Goal: Task Accomplishment & Management: Use online tool/utility

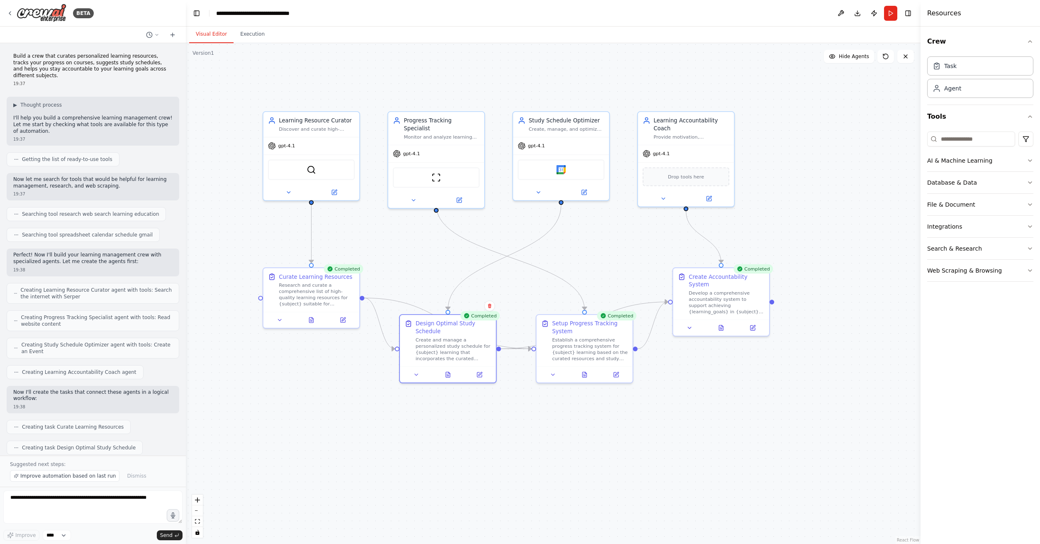
scroll to position [1391, 0]
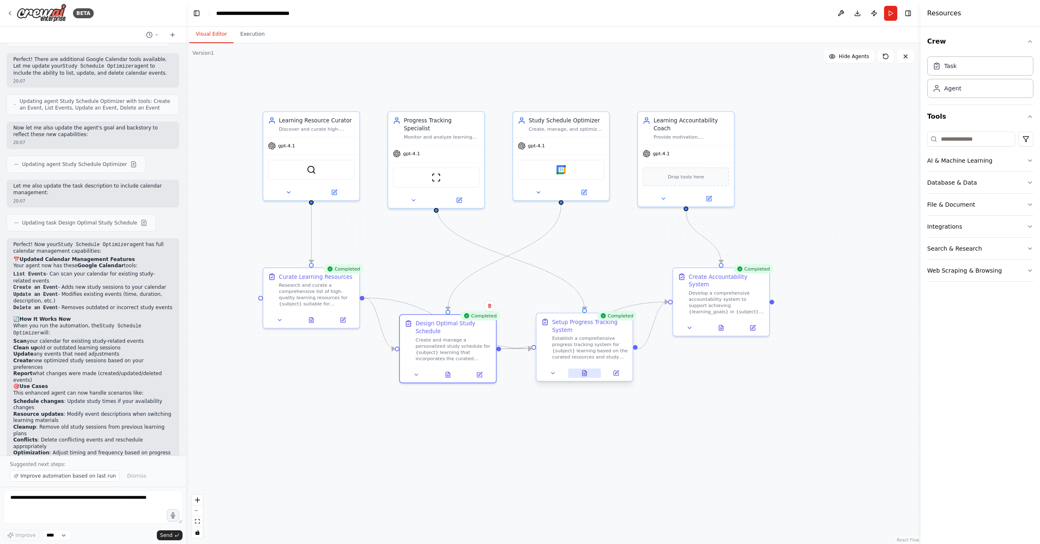
click at [597, 374] on button at bounding box center [584, 373] width 33 height 10
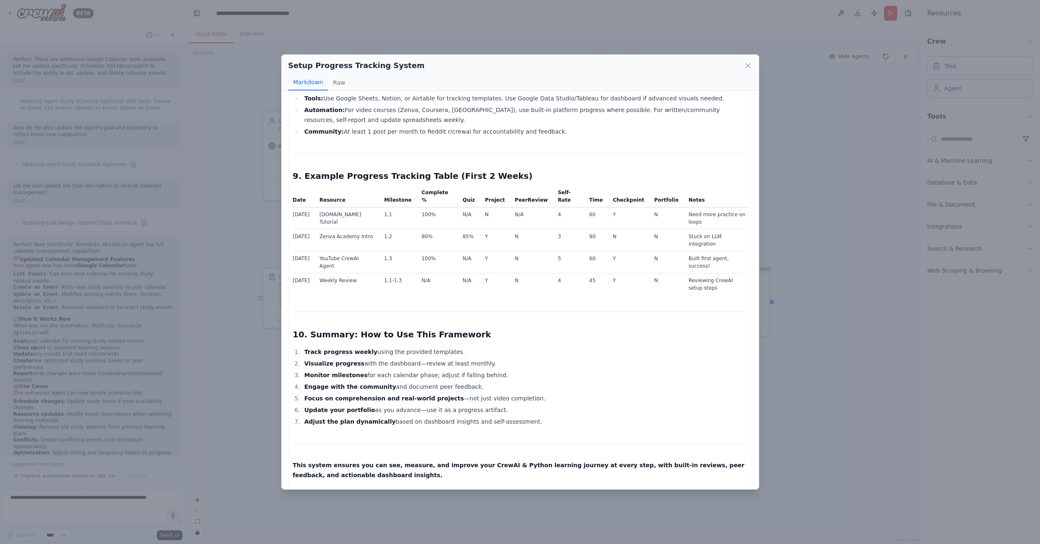
scroll to position [2001, 0]
click at [844, 374] on div "Setup Progress Tracking System Markdown Raw Comprehensive Progress Tracking Sys…" at bounding box center [520, 272] width 1040 height 544
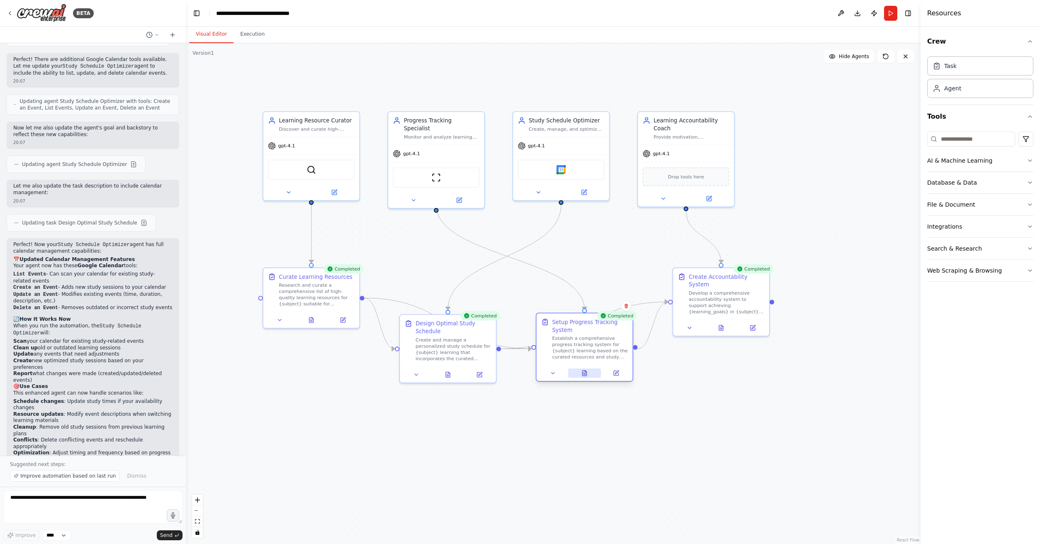
click at [589, 376] on button at bounding box center [584, 373] width 33 height 10
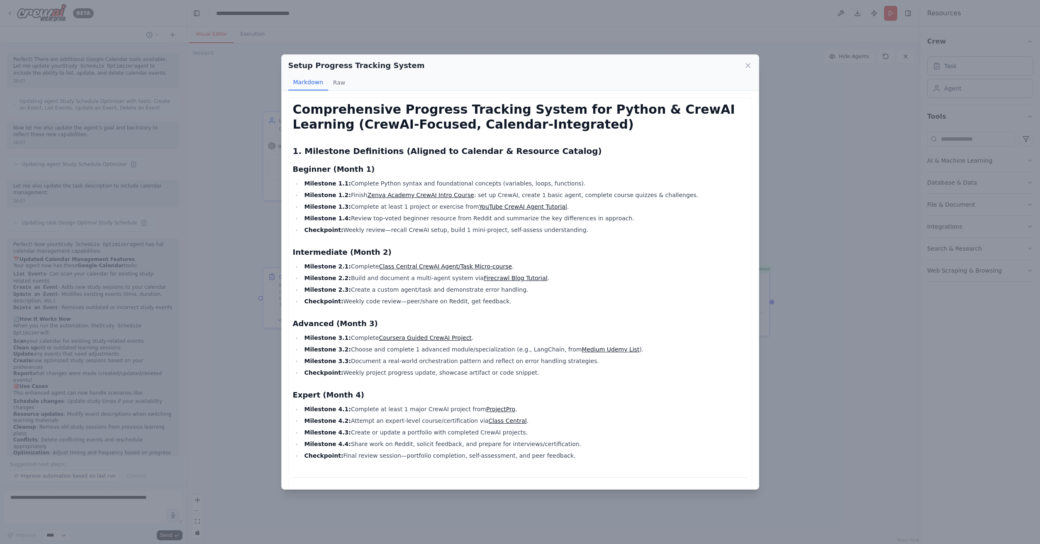
click at [816, 393] on div "Setup Progress Tracking System Markdown Raw Comprehensive Progress Tracking Sys…" at bounding box center [520, 272] width 1040 height 544
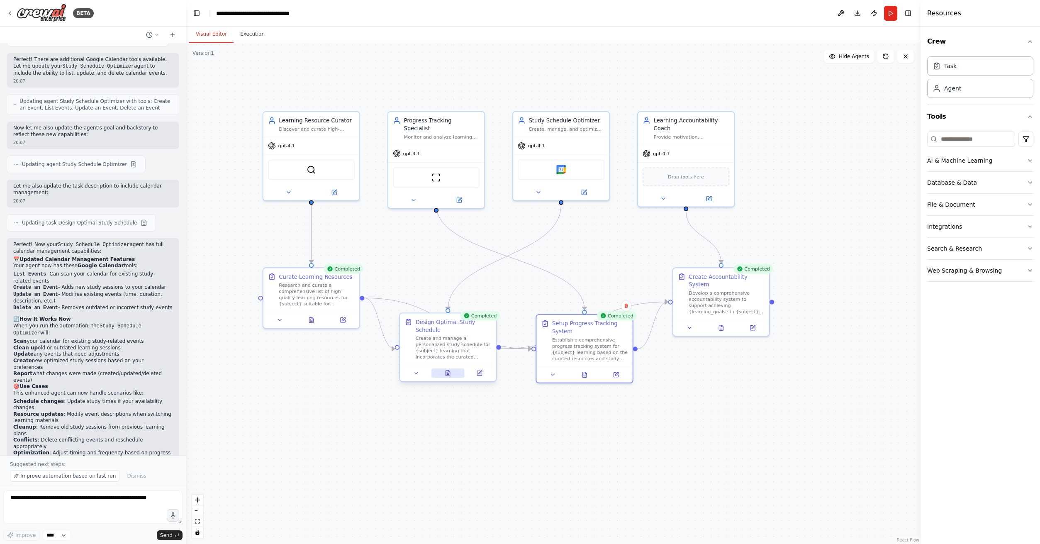
click at [449, 376] on icon at bounding box center [448, 373] width 4 height 5
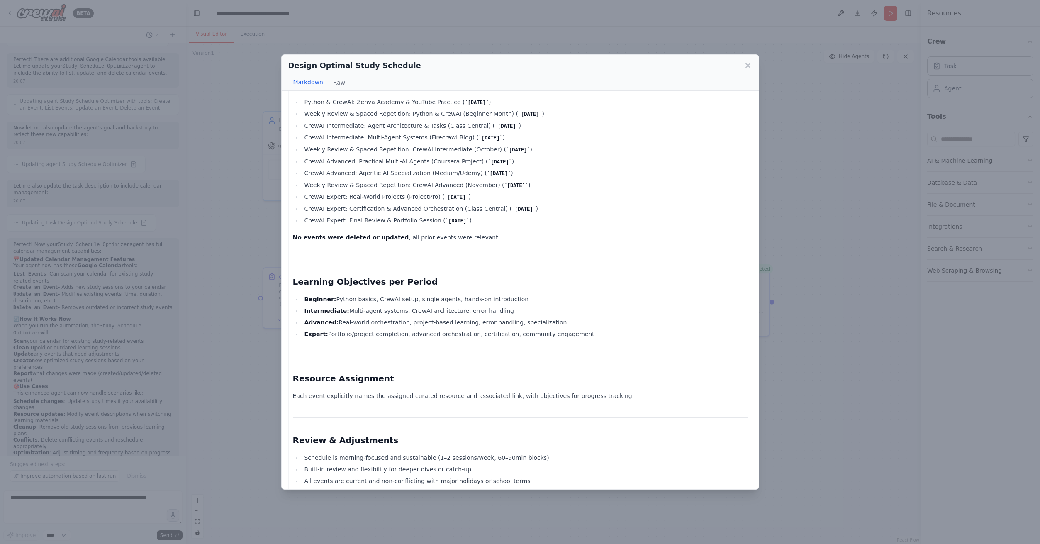
scroll to position [1216, 0]
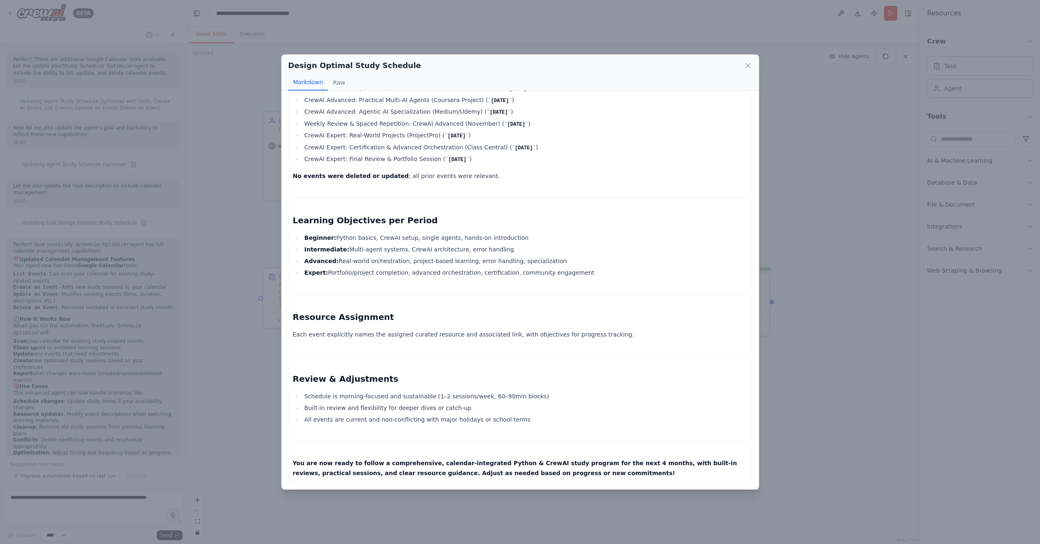
click at [765, 396] on div "Design Optimal Study Schedule Markdown Raw Personalized 4-Month Python & CrewAI…" at bounding box center [520, 272] width 1040 height 544
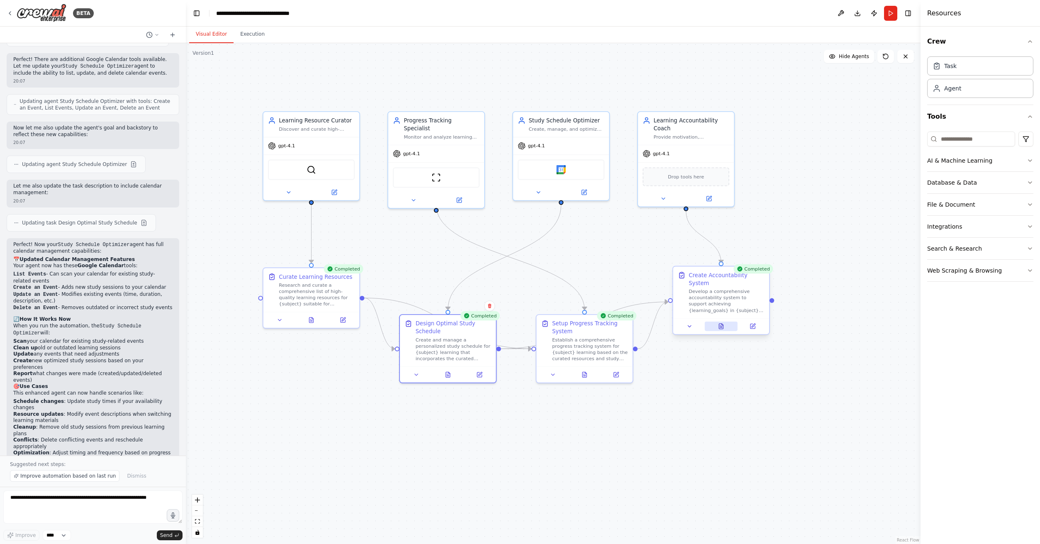
click at [725, 329] on button at bounding box center [721, 327] width 33 height 10
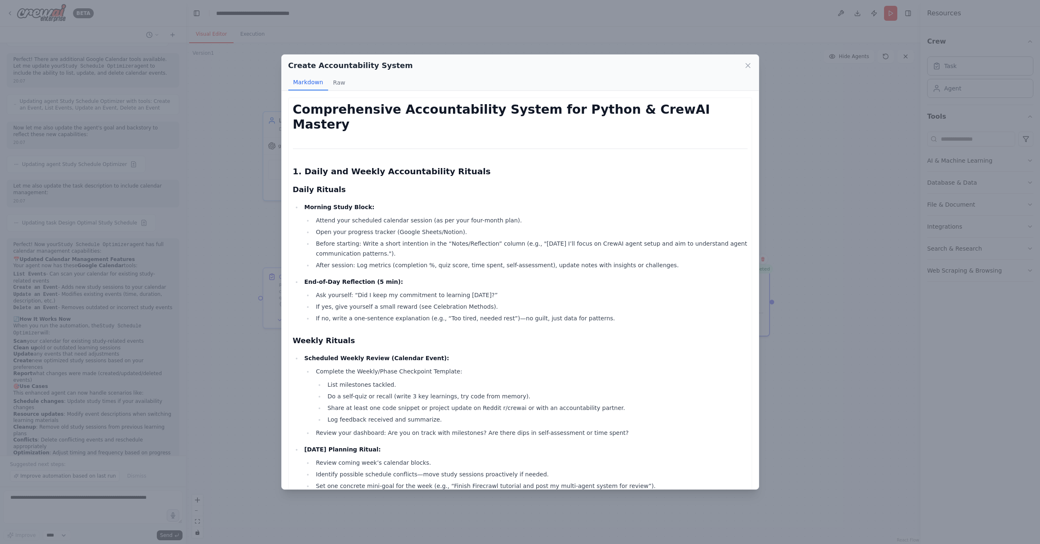
click at [794, 342] on div "Create Accountability System Markdown Raw Comprehensive Accountability System f…" at bounding box center [520, 272] width 1040 height 544
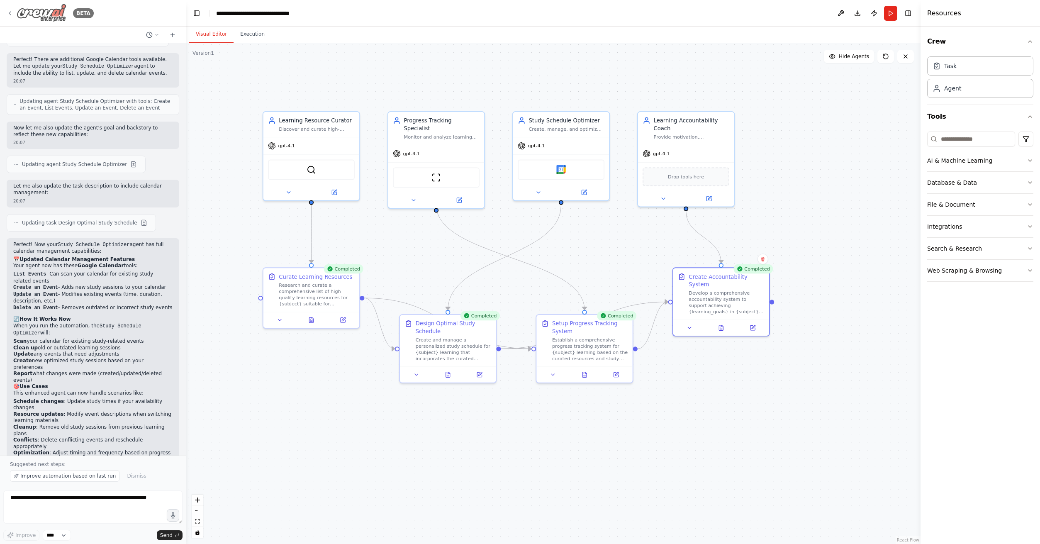
click at [10, 13] on icon at bounding box center [10, 13] width 2 height 3
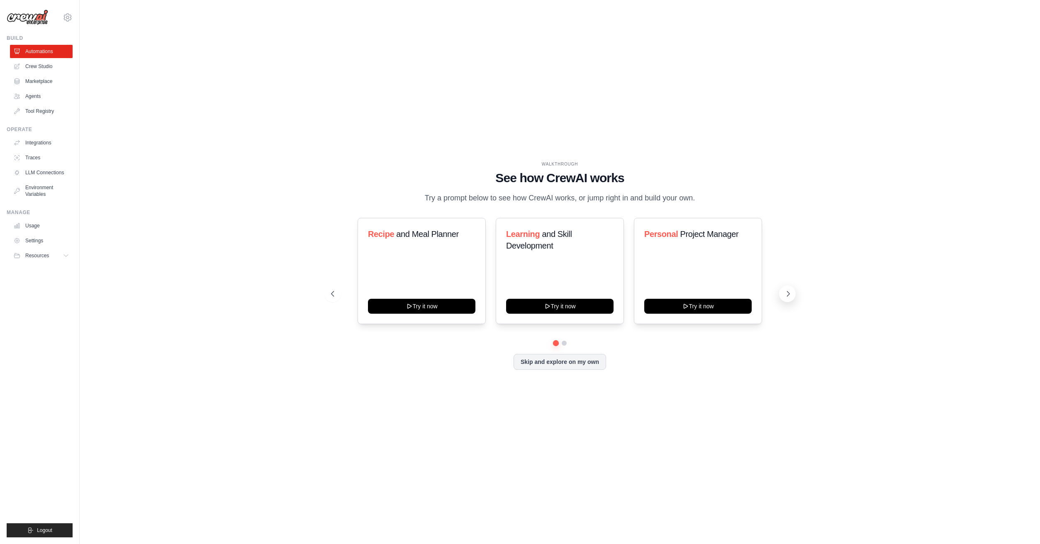
click at [789, 298] on icon at bounding box center [788, 294] width 8 height 8
click at [720, 313] on button "Try it now" at bounding box center [697, 305] width 107 height 15
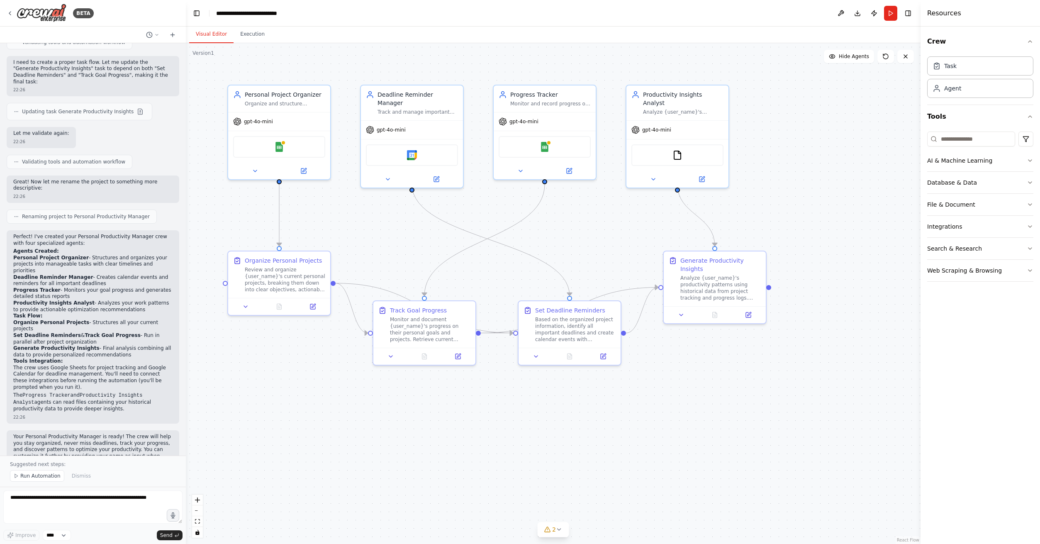
scroll to position [771, 0]
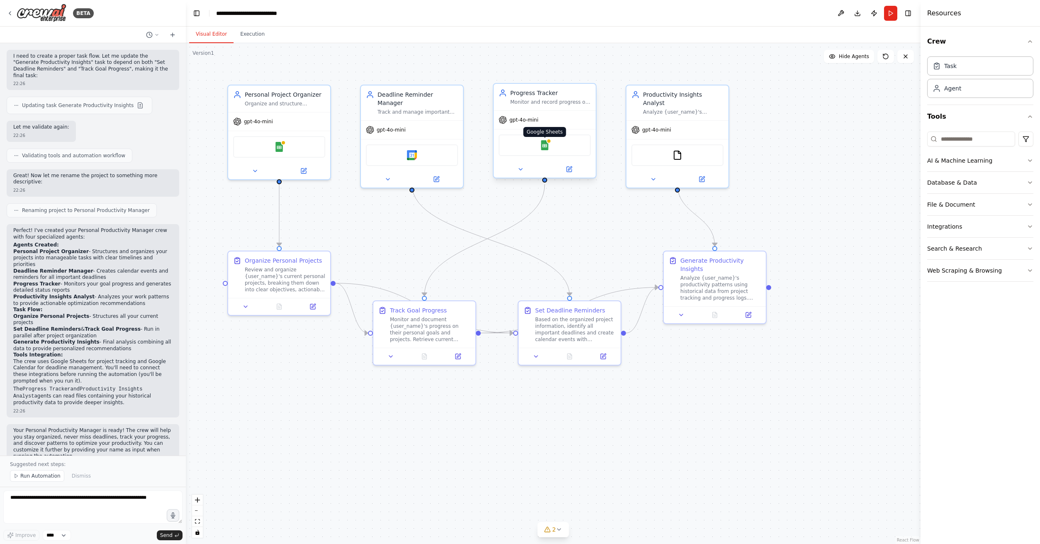
click at [541, 149] on img at bounding box center [545, 145] width 10 height 10
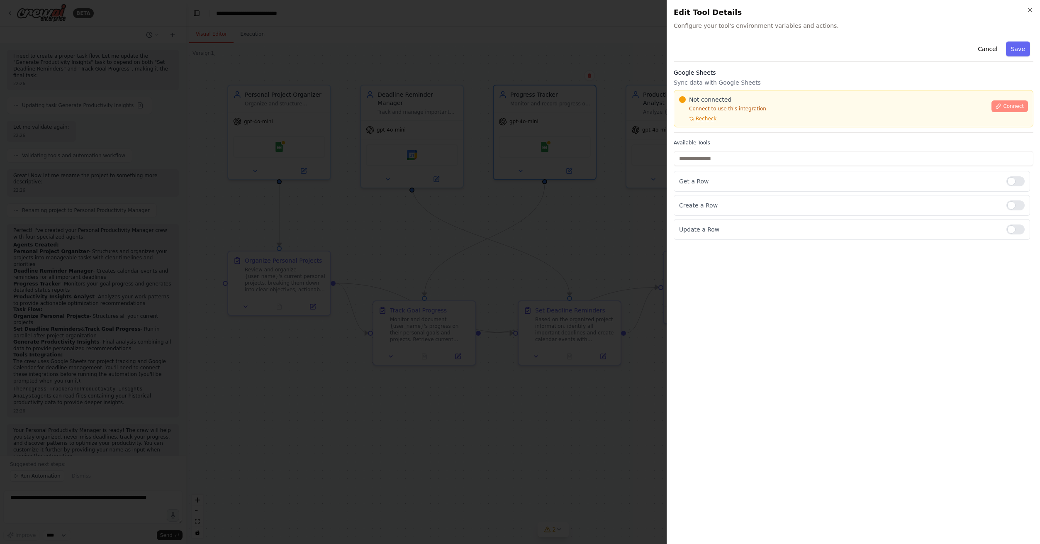
click at [1013, 107] on span "Connect" at bounding box center [1013, 106] width 21 height 7
click at [617, 203] on div at bounding box center [520, 272] width 1040 height 544
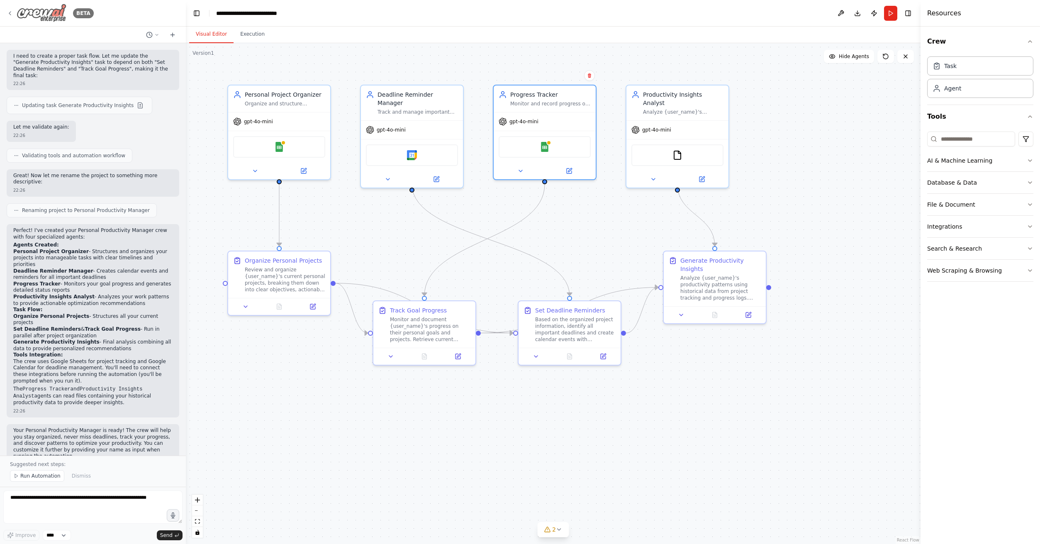
click at [9, 15] on icon at bounding box center [10, 13] width 7 height 7
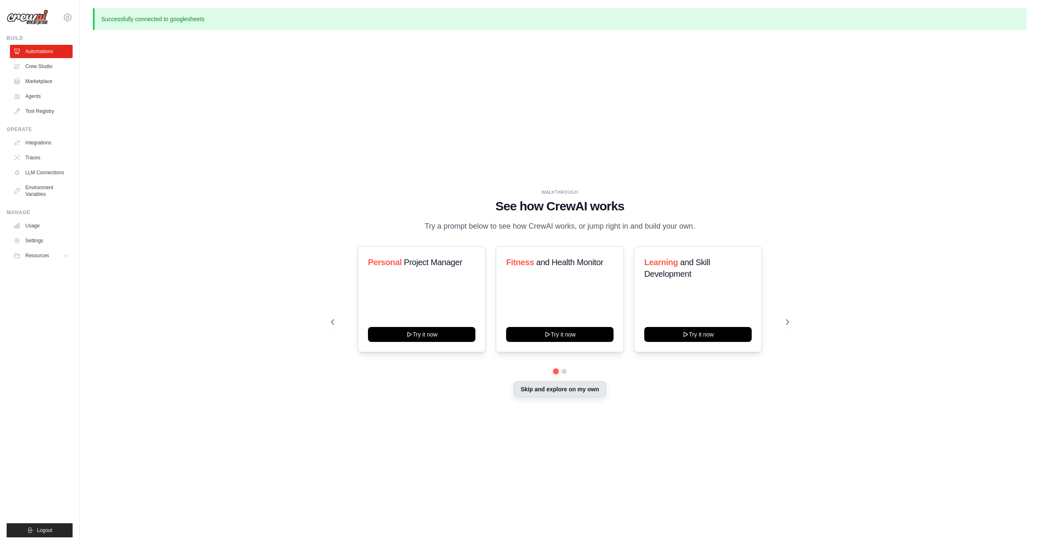
click at [585, 397] on button "Skip and explore on my own" at bounding box center [560, 389] width 93 height 16
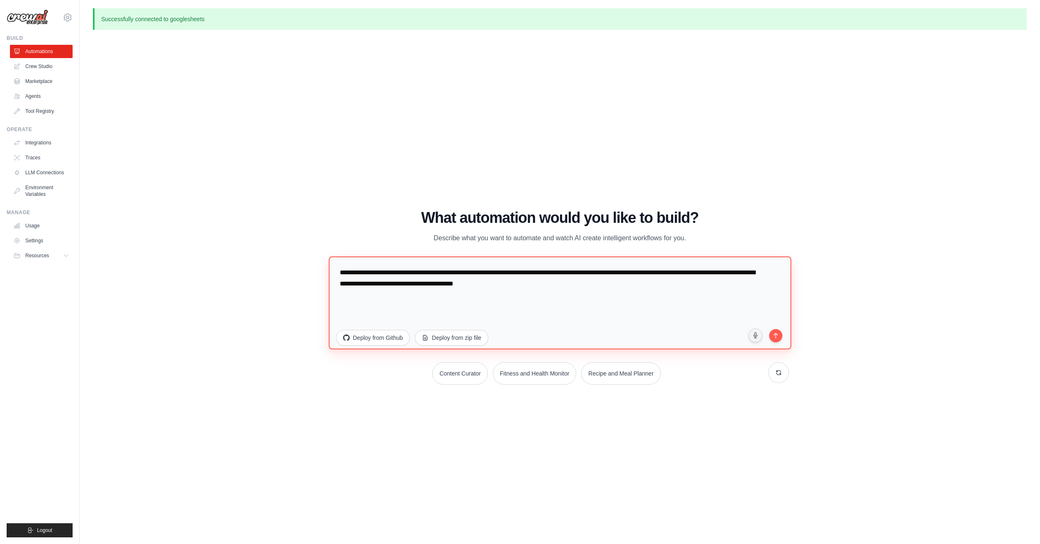
click at [676, 294] on textarea "**********" at bounding box center [560, 302] width 463 height 93
drag, startPoint x: 676, startPoint y: 294, endPoint x: 219, endPoint y: 235, distance: 460.3
click at [329, 256] on textarea "**********" at bounding box center [560, 302] width 463 height 93
drag, startPoint x: 407, startPoint y: 311, endPoint x: 465, endPoint y: 292, distance: 60.8
click at [466, 310] on textarea "**********" at bounding box center [560, 302] width 463 height 93
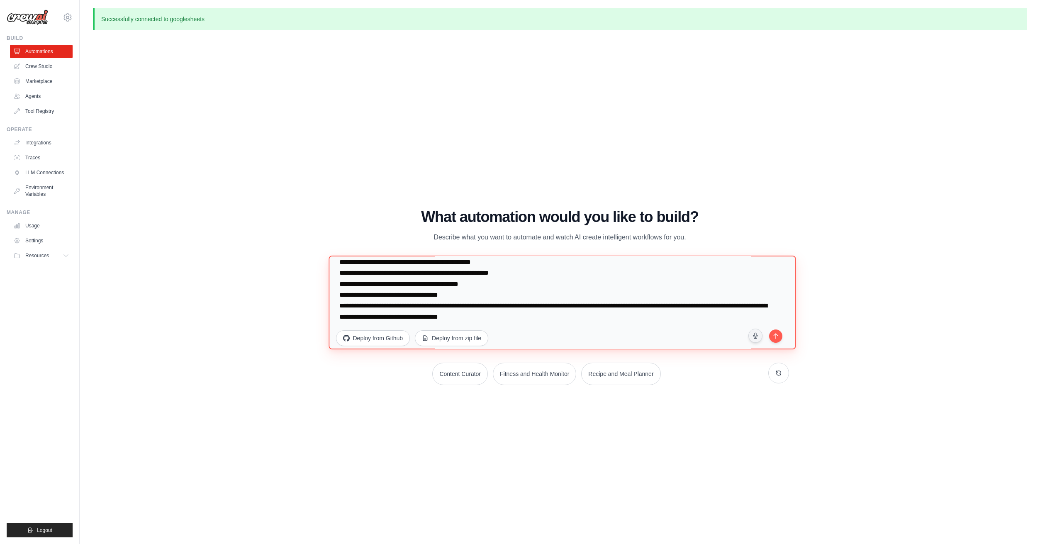
scroll to position [43, 0]
type textarea "**********"
click at [776, 339] on icon "submit" at bounding box center [776, 335] width 8 height 8
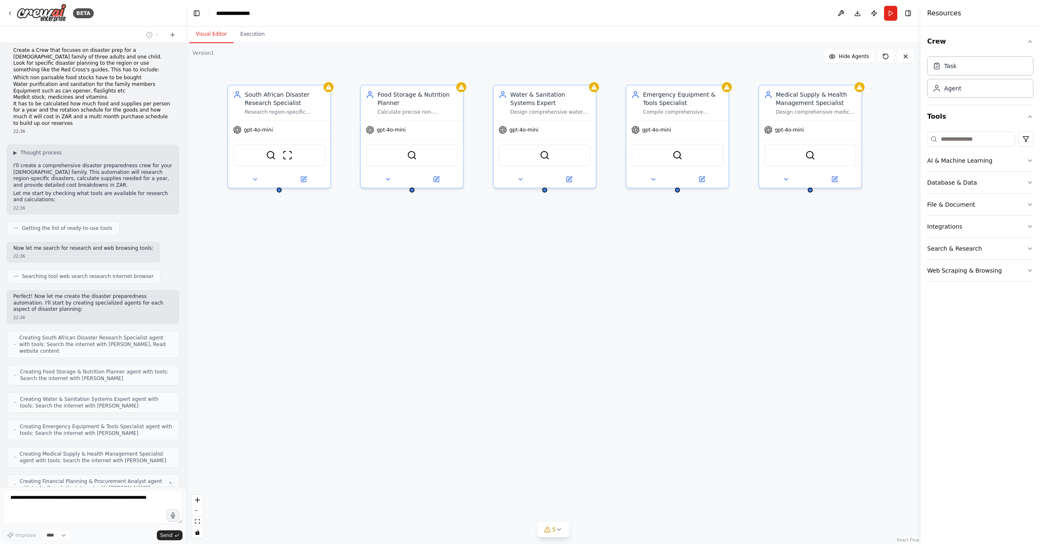
scroll to position [33, 0]
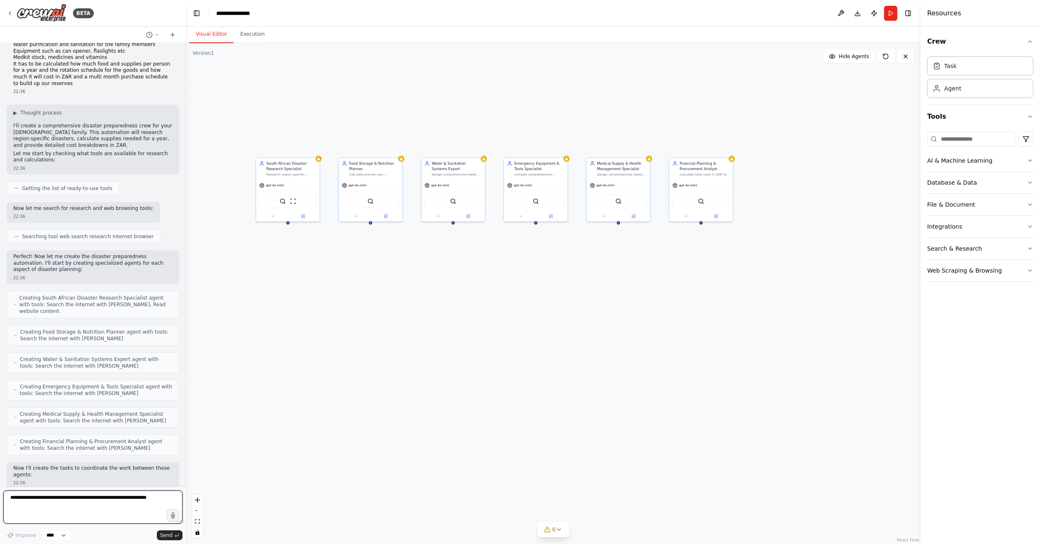
drag, startPoint x: 586, startPoint y: 364, endPoint x: 578, endPoint y: 334, distance: 31.4
click at [579, 334] on div "South African Disaster Research Specialist Research region-specific disaster ri…" at bounding box center [553, 293] width 735 height 501
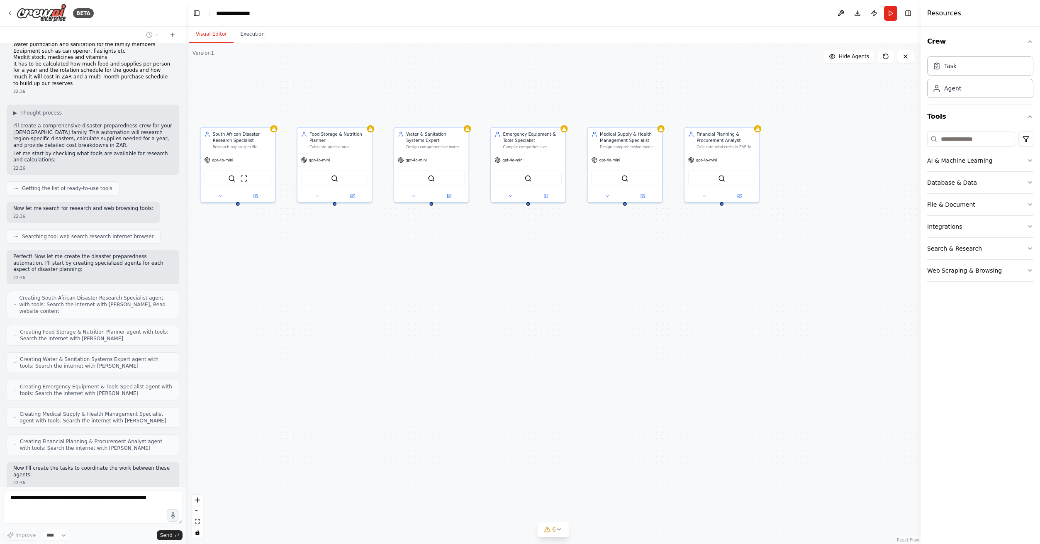
scroll to position [88, 0]
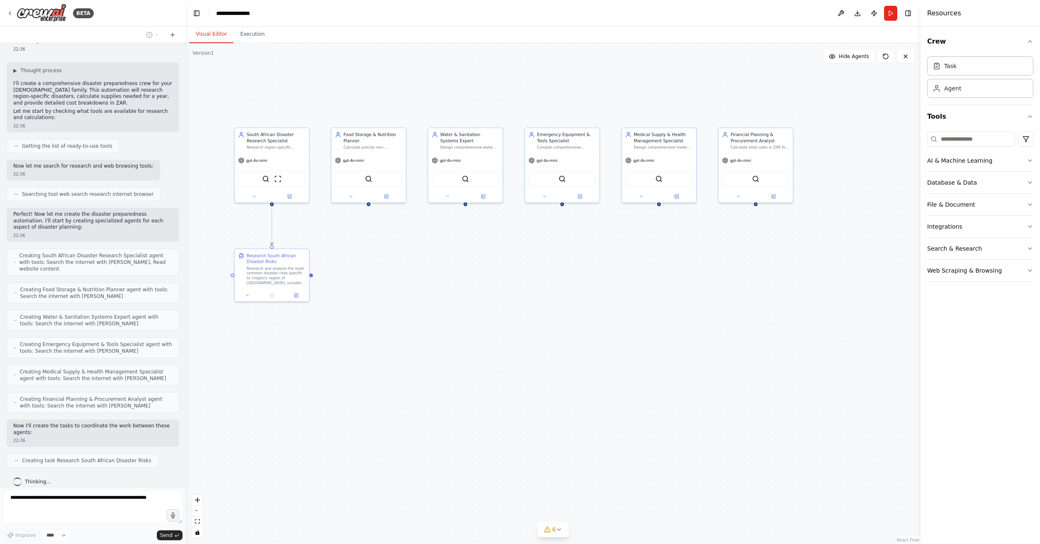
drag, startPoint x: 518, startPoint y: 346, endPoint x: 549, endPoint y: 347, distance: 30.3
click at [549, 347] on div ".deletable-edge-delete-btn { width: 20px; height: 20px; border: 0px solid #ffff…" at bounding box center [553, 293] width 735 height 501
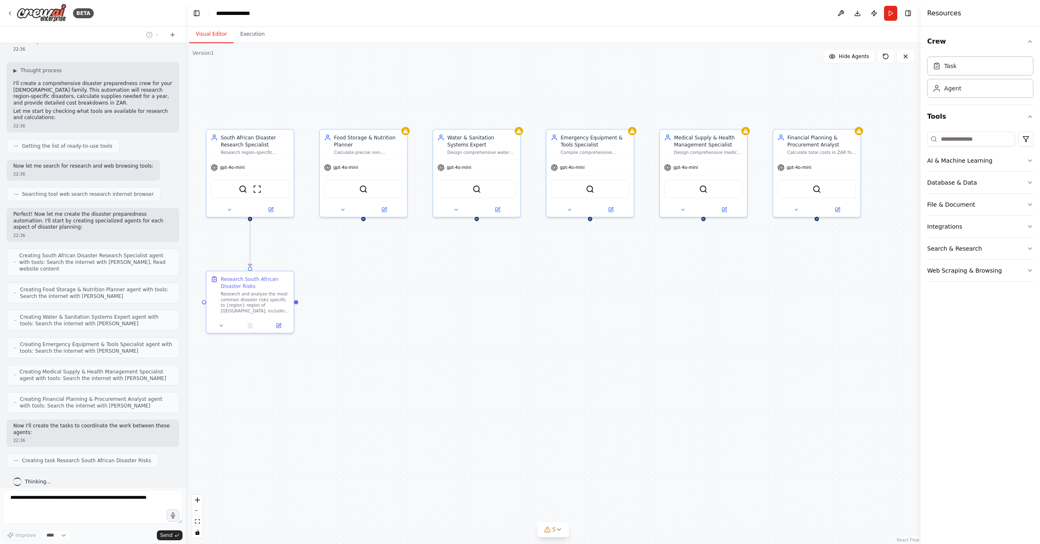
drag, startPoint x: 507, startPoint y: 330, endPoint x: 533, endPoint y: 372, distance: 49.7
click at [533, 372] on div ".deletable-edge-delete-btn { width: 20px; height: 20px; border: 0px solid #ffff…" at bounding box center [553, 293] width 735 height 501
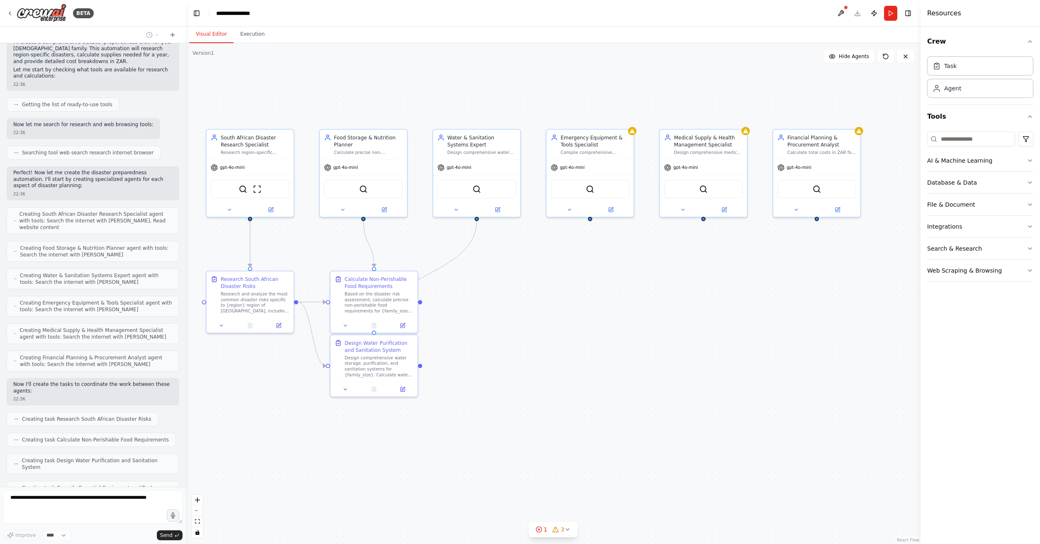
scroll to position [150, 0]
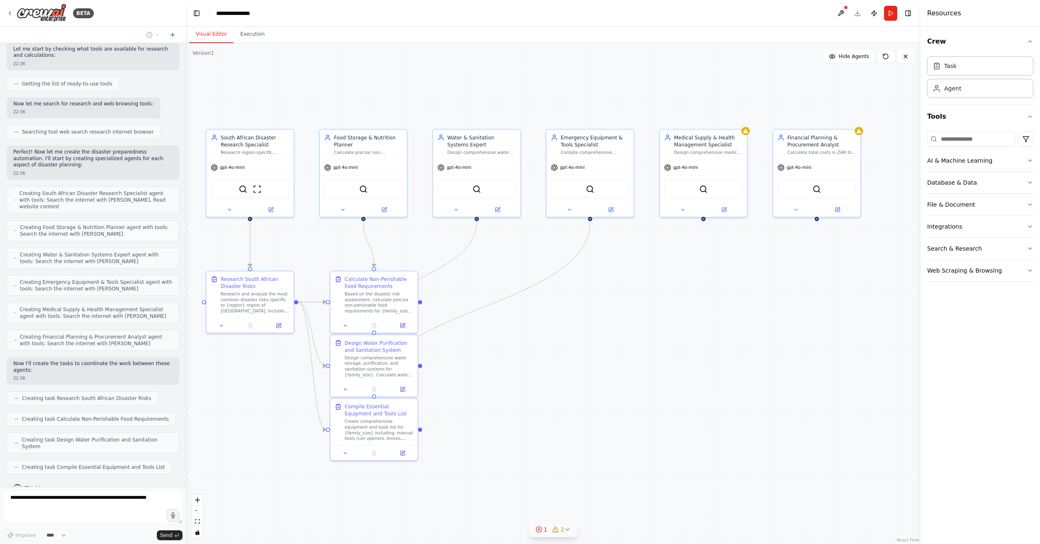
click at [570, 530] on icon at bounding box center [567, 529] width 7 height 7
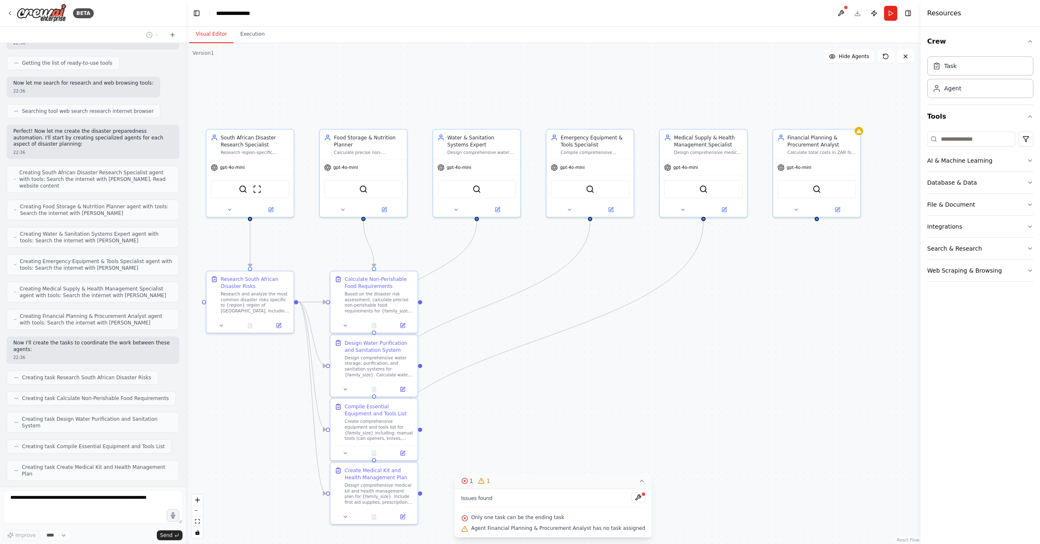
scroll to position [192, 0]
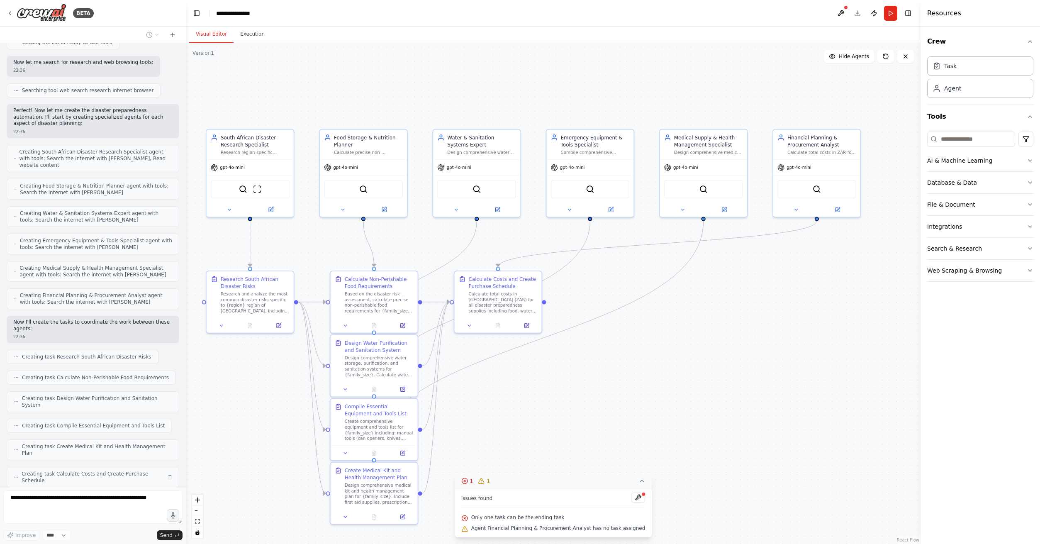
click at [724, 408] on div ".deletable-edge-delete-btn { width: 20px; height: 20px; border: 0px solid #ffff…" at bounding box center [553, 293] width 735 height 501
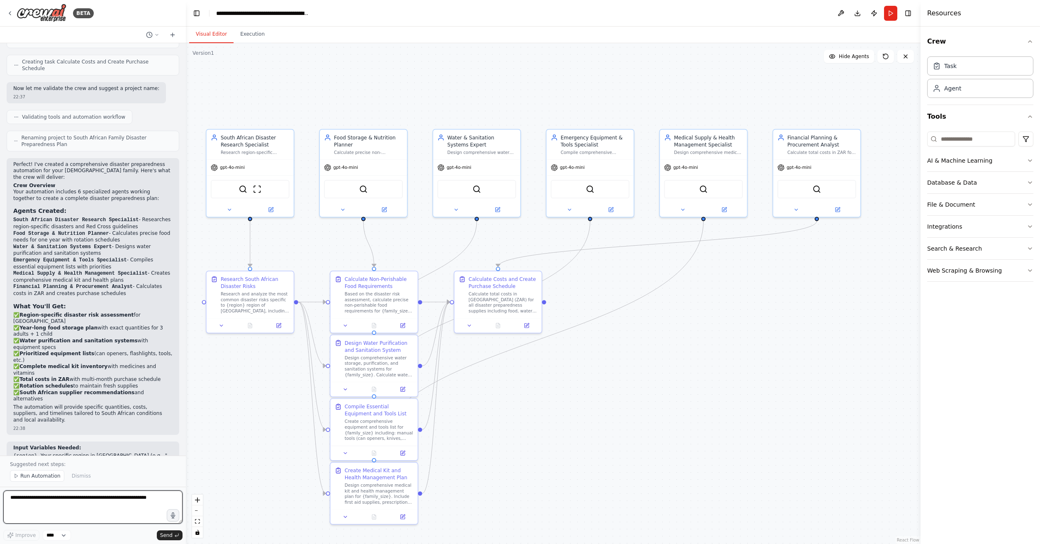
scroll to position [610, 0]
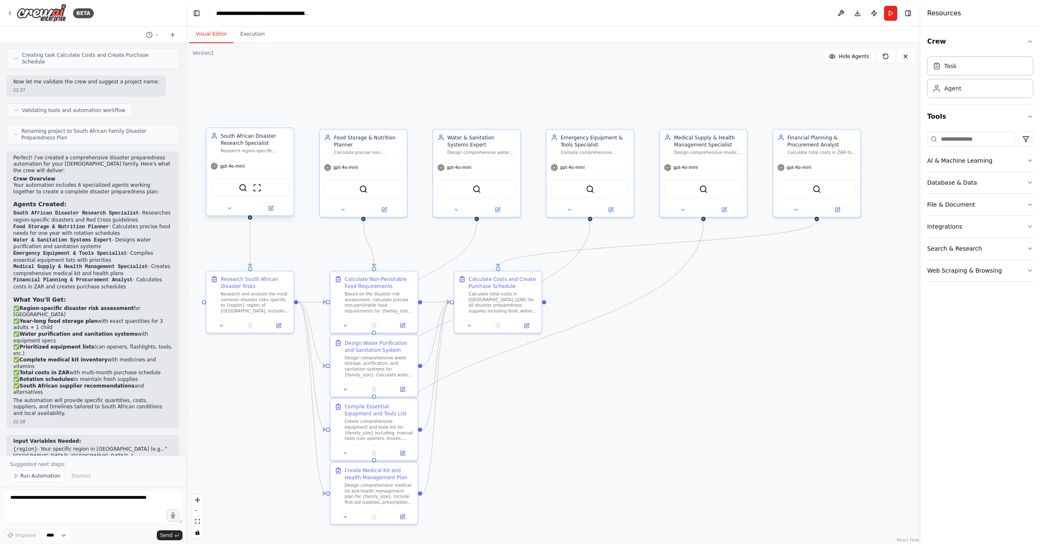
click at [240, 168] on span "gpt-4o-mini" at bounding box center [232, 166] width 25 height 6
click at [273, 213] on div at bounding box center [250, 208] width 87 height 14
click at [272, 207] on icon at bounding box center [271, 207] width 3 height 3
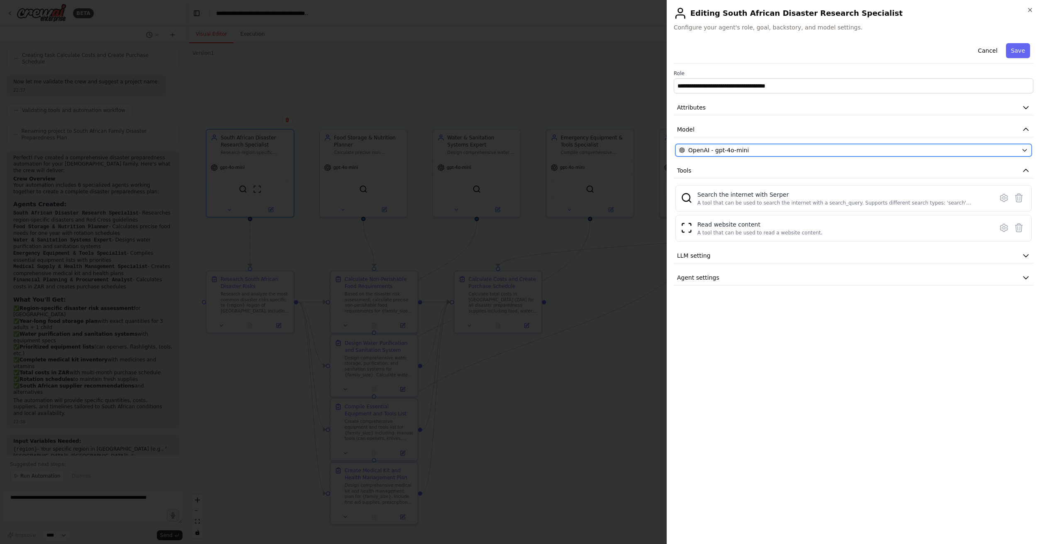
click at [805, 150] on div "OpenAI - gpt-4o-mini" at bounding box center [848, 150] width 339 height 8
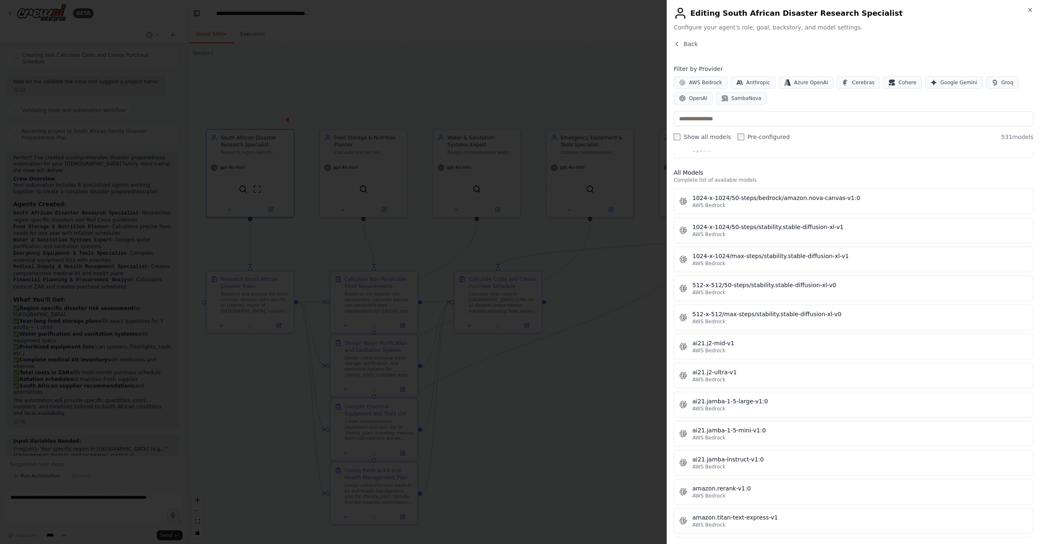
scroll to position [0, 0]
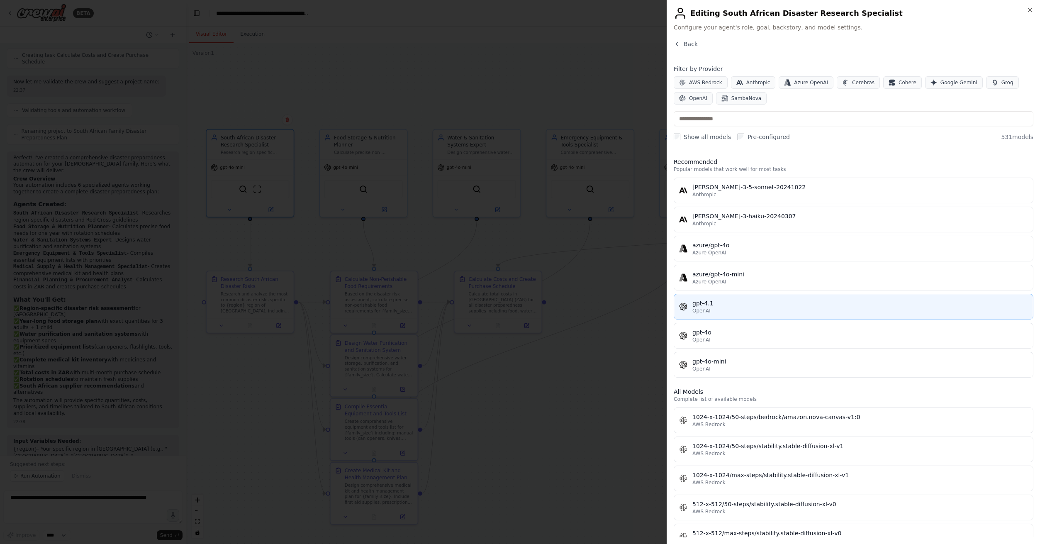
click at [772, 307] on div "gpt-4.1" at bounding box center [861, 303] width 336 height 8
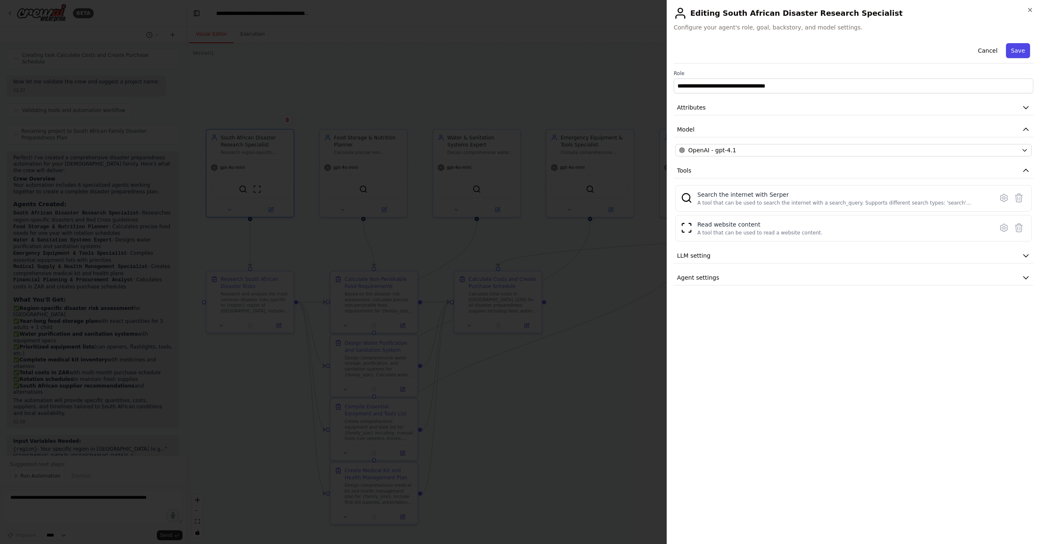
click at [1020, 51] on button "Save" at bounding box center [1018, 50] width 24 height 15
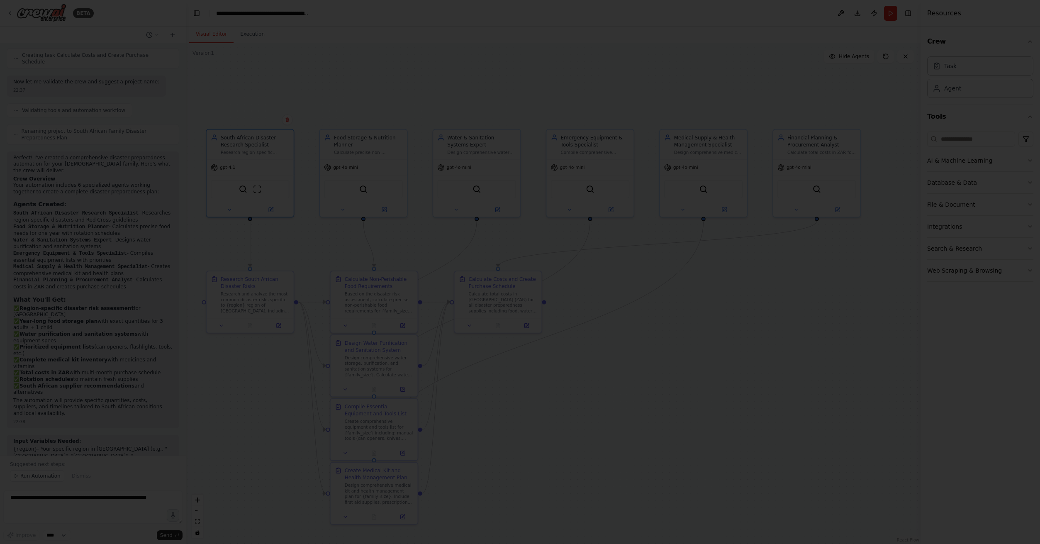
scroll to position [610, 0]
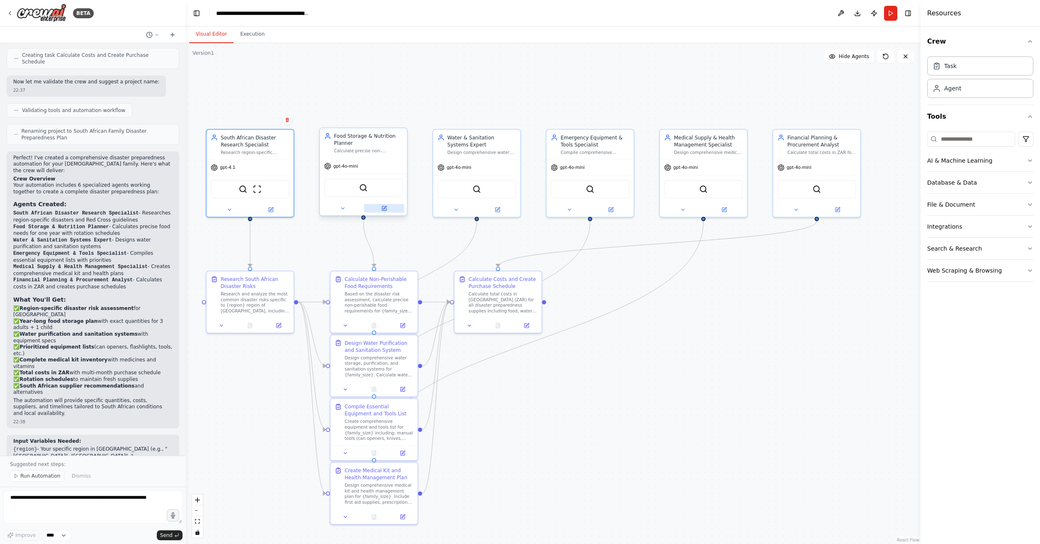
click at [392, 212] on button at bounding box center [384, 208] width 40 height 8
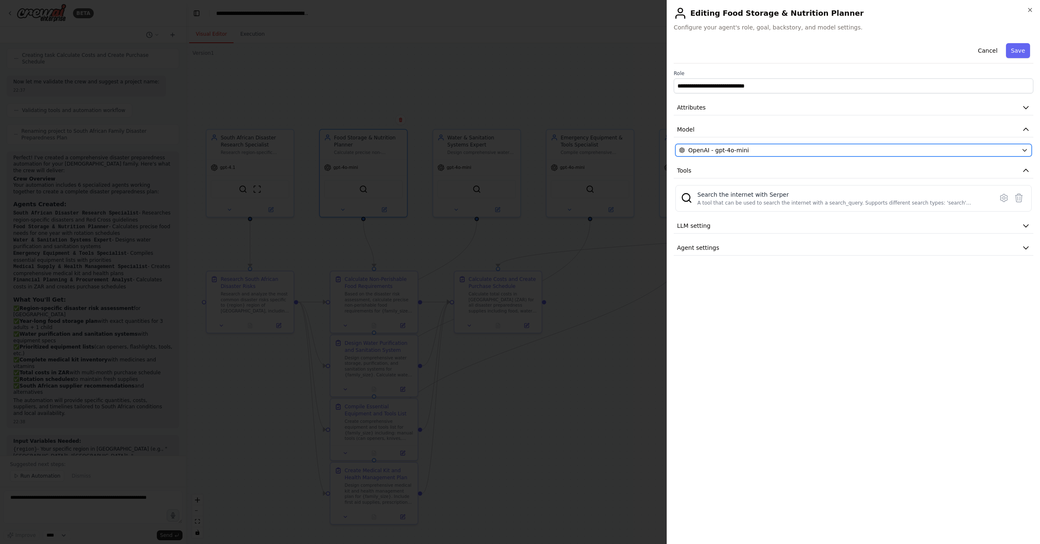
click at [768, 152] on div "OpenAI - gpt-4o-mini" at bounding box center [848, 150] width 339 height 8
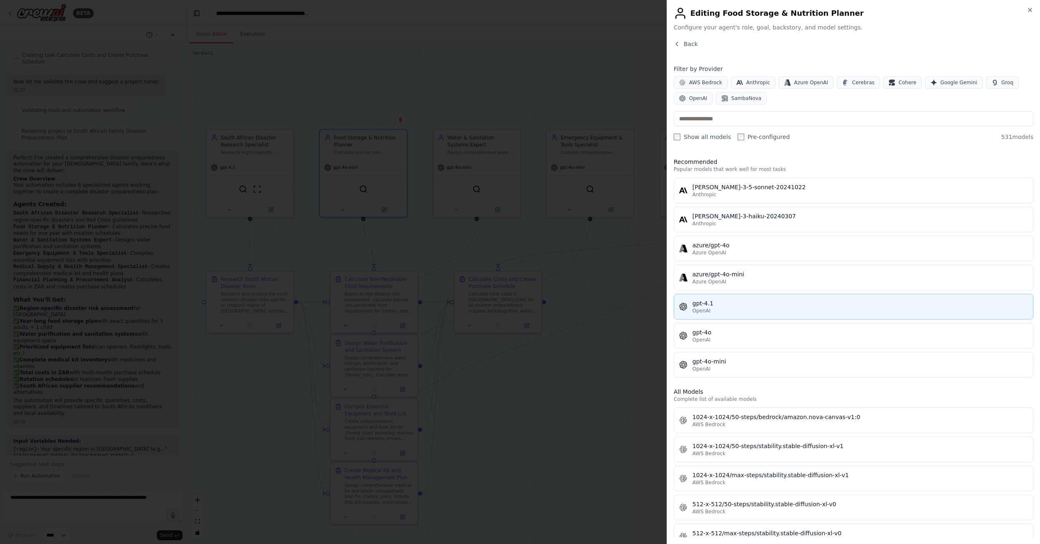
click at [710, 307] on div "gpt-4.1" at bounding box center [861, 303] width 336 height 8
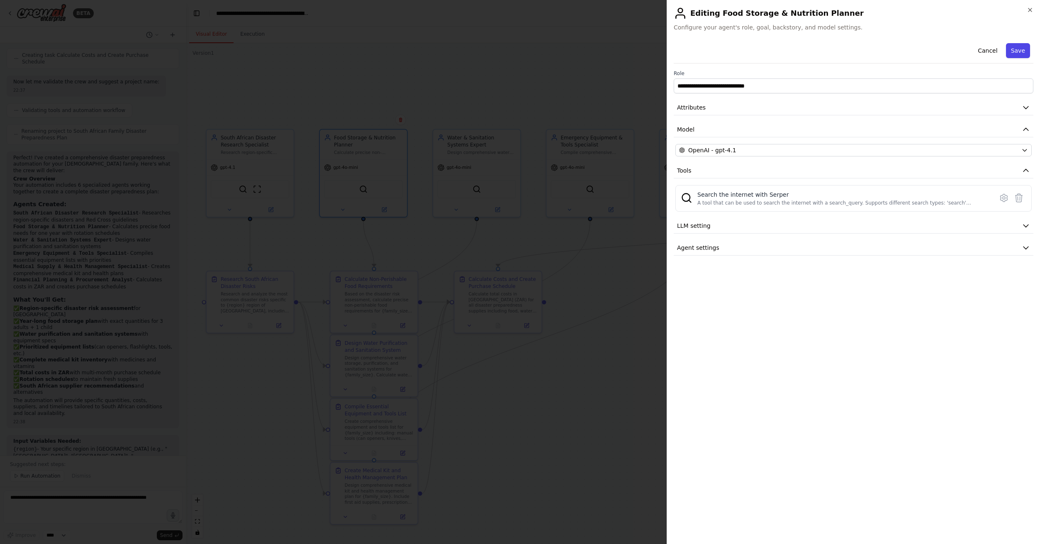
click at [1025, 54] on button "Save" at bounding box center [1018, 50] width 24 height 15
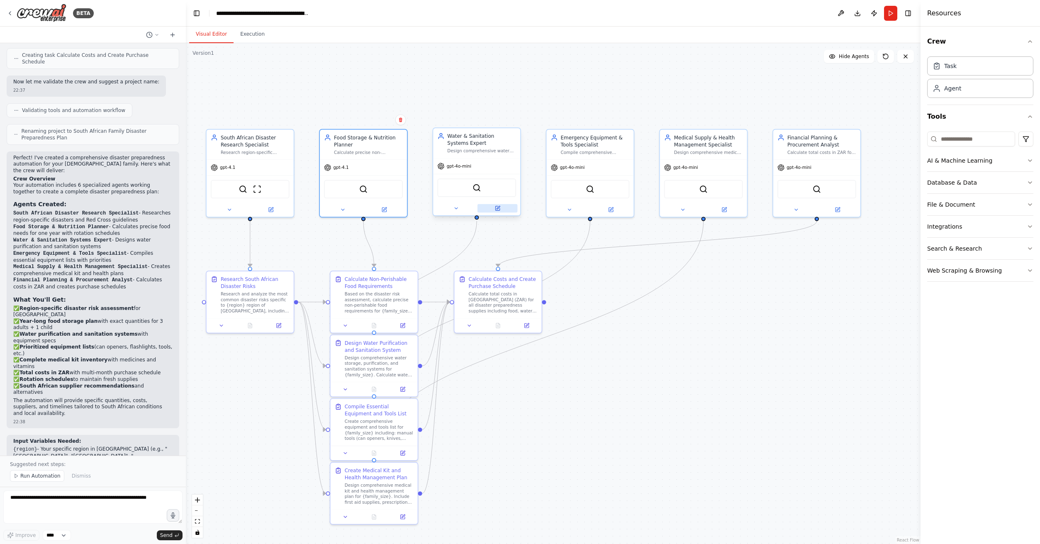
click at [508, 206] on button at bounding box center [498, 208] width 40 height 8
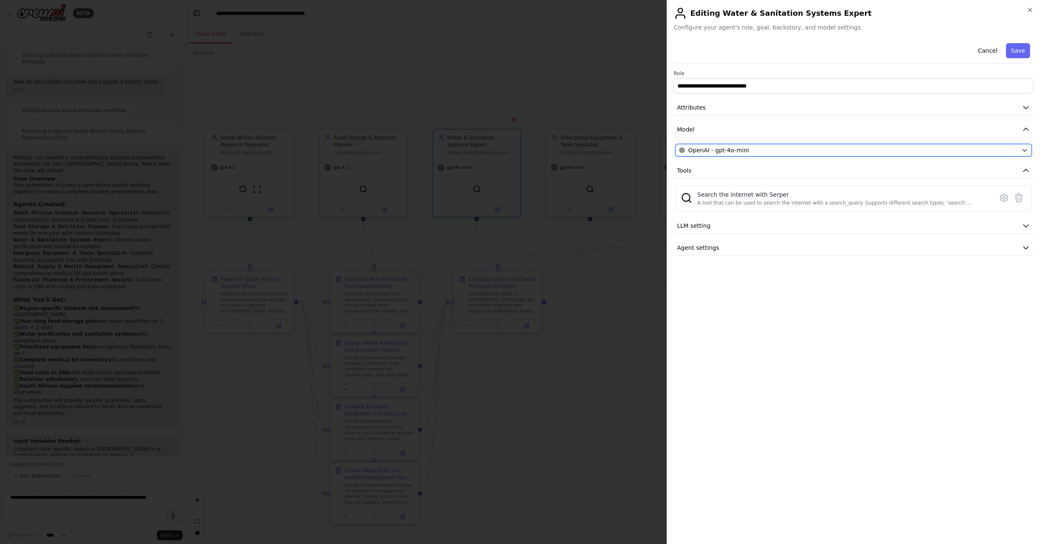
click at [890, 156] on button "OpenAI - gpt-4o-mini" at bounding box center [854, 150] width 356 height 12
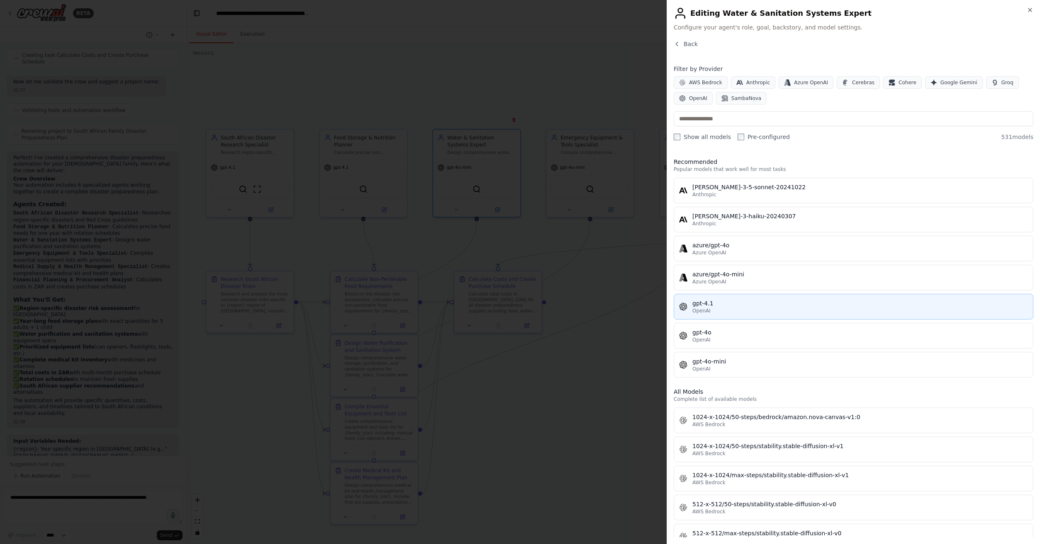
click at [769, 306] on div "gpt-4.1" at bounding box center [861, 303] width 336 height 8
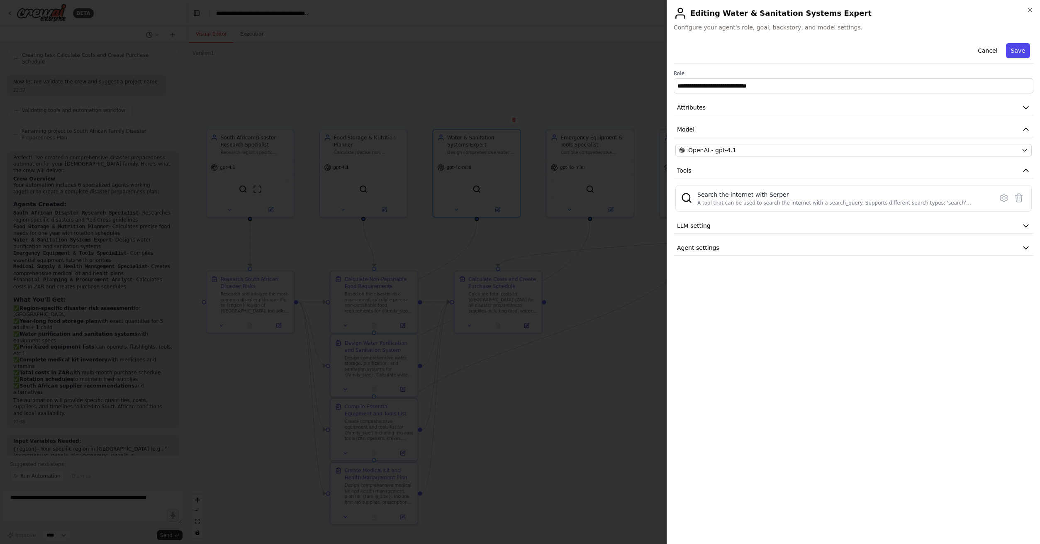
click at [1030, 48] on button "Save" at bounding box center [1018, 50] width 24 height 15
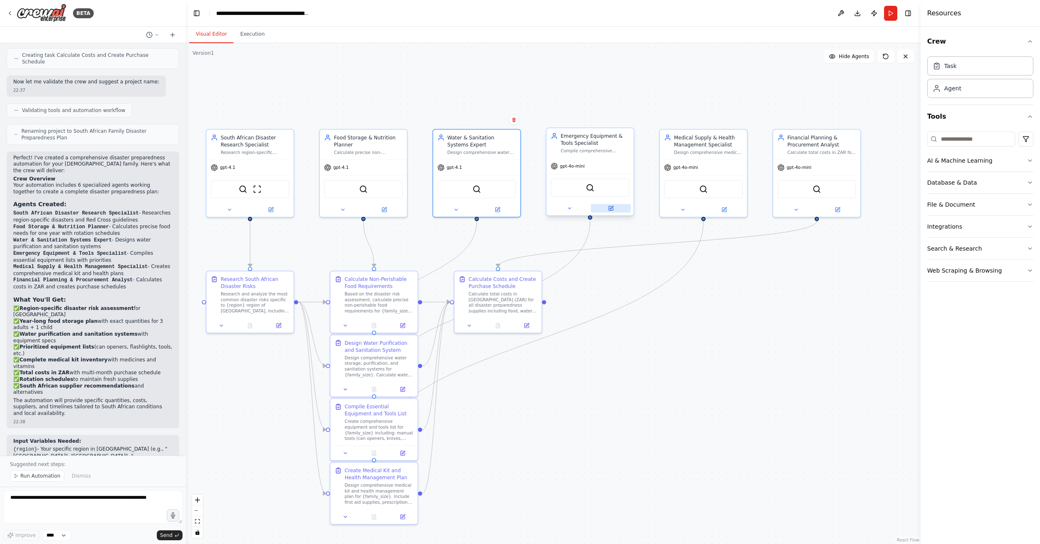
click at [616, 208] on button at bounding box center [611, 208] width 40 height 8
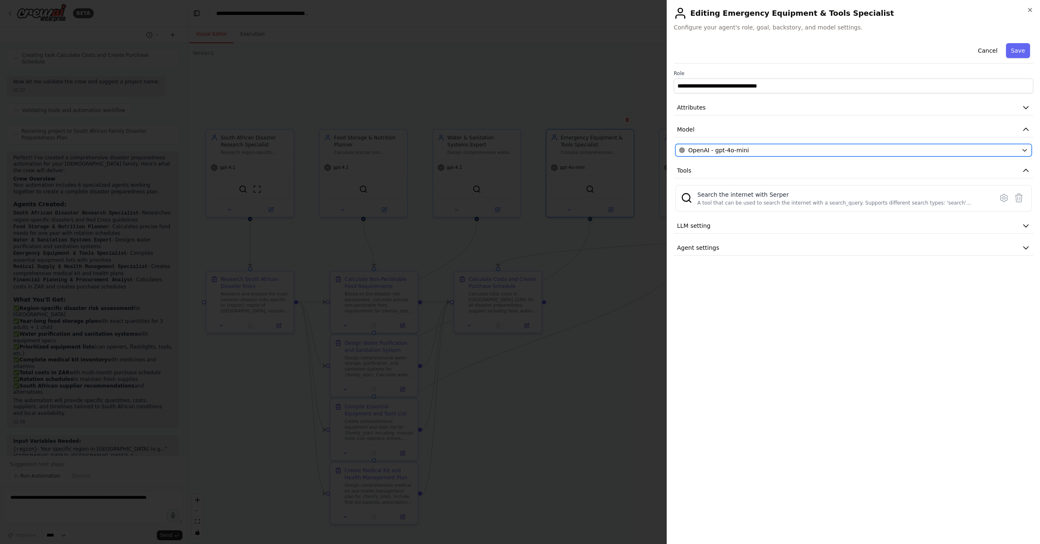
click at [939, 144] on button "OpenAI - gpt-4o-mini" at bounding box center [854, 150] width 356 height 12
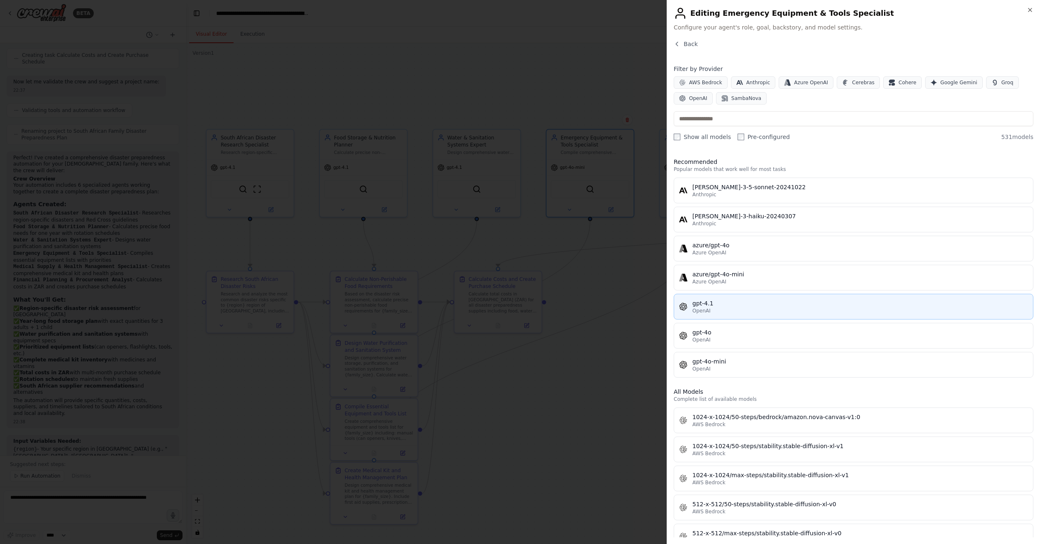
click at [727, 305] on div "gpt-4.1" at bounding box center [861, 303] width 336 height 8
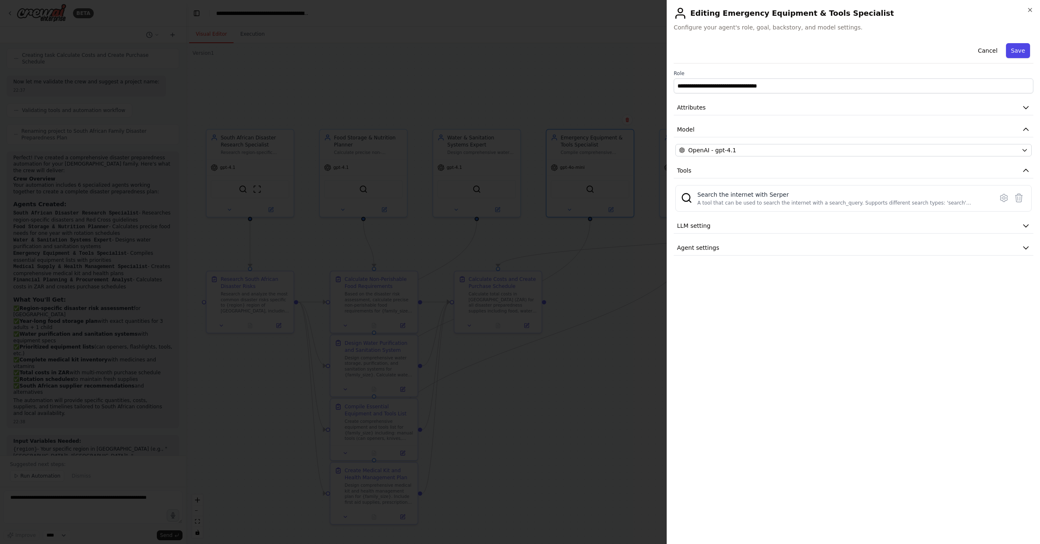
click at [1023, 56] on button "Save" at bounding box center [1018, 50] width 24 height 15
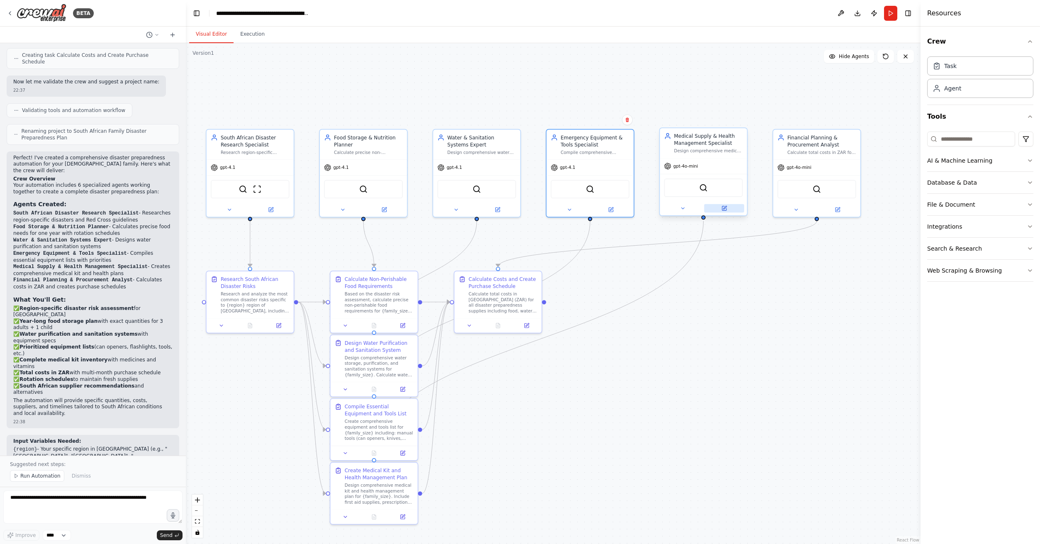
click at [726, 211] on button at bounding box center [724, 208] width 40 height 8
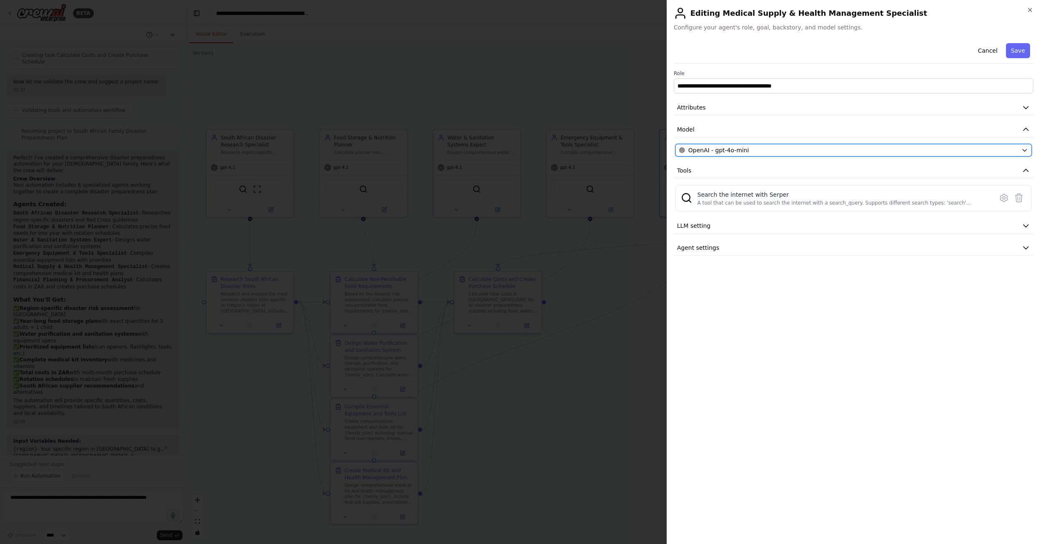
click at [959, 148] on div "OpenAI - gpt-4o-mini" at bounding box center [848, 150] width 339 height 8
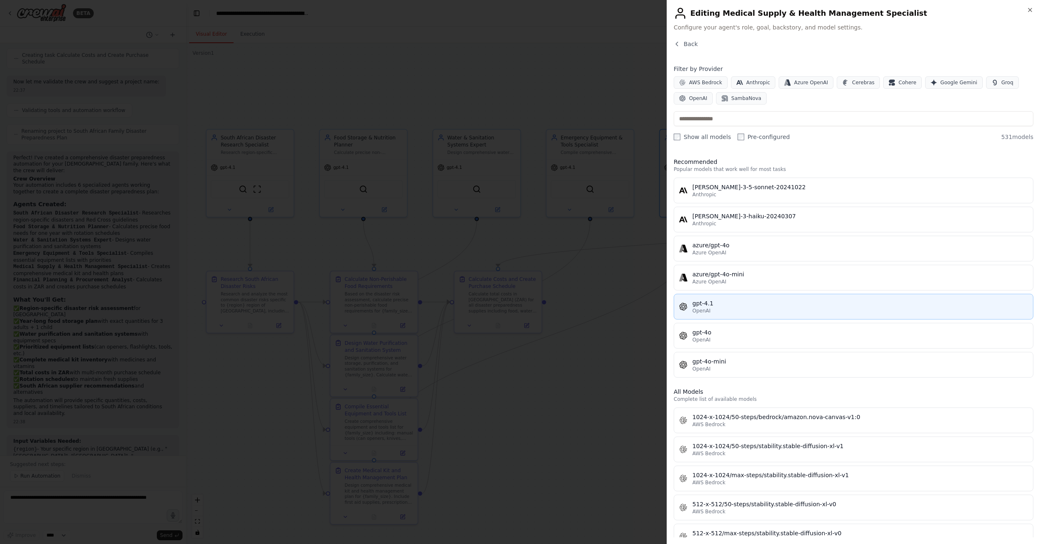
click at [721, 302] on div "gpt-4.1" at bounding box center [861, 303] width 336 height 8
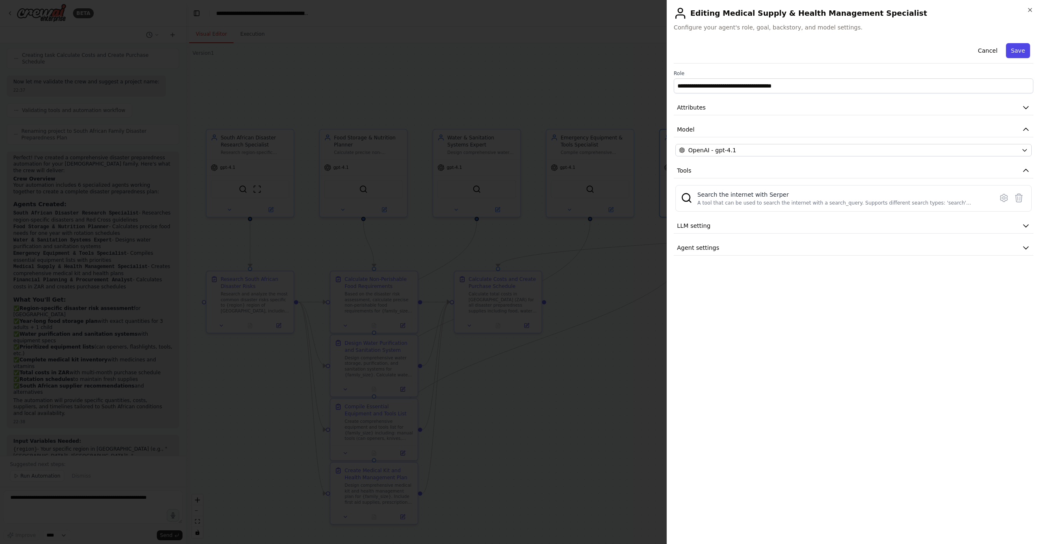
click at [1017, 54] on button "Save" at bounding box center [1018, 50] width 24 height 15
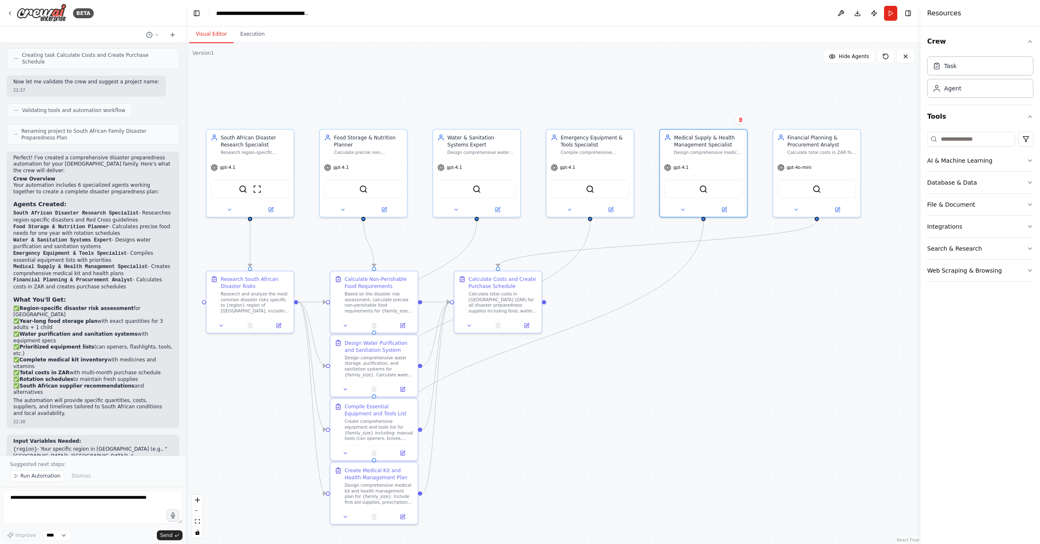
click at [612, 345] on div ".deletable-edge-delete-btn { width: 20px; height: 20px; border: 0px solid #ffff…" at bounding box center [553, 293] width 735 height 501
click at [841, 206] on button at bounding box center [838, 208] width 40 height 8
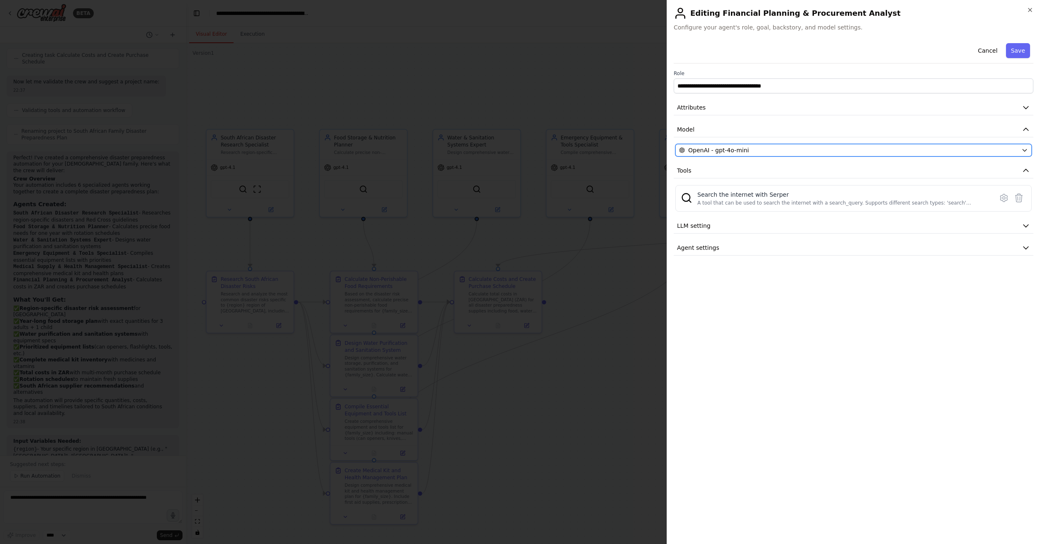
click at [964, 156] on button "OpenAI - gpt-4o-mini" at bounding box center [854, 150] width 356 height 12
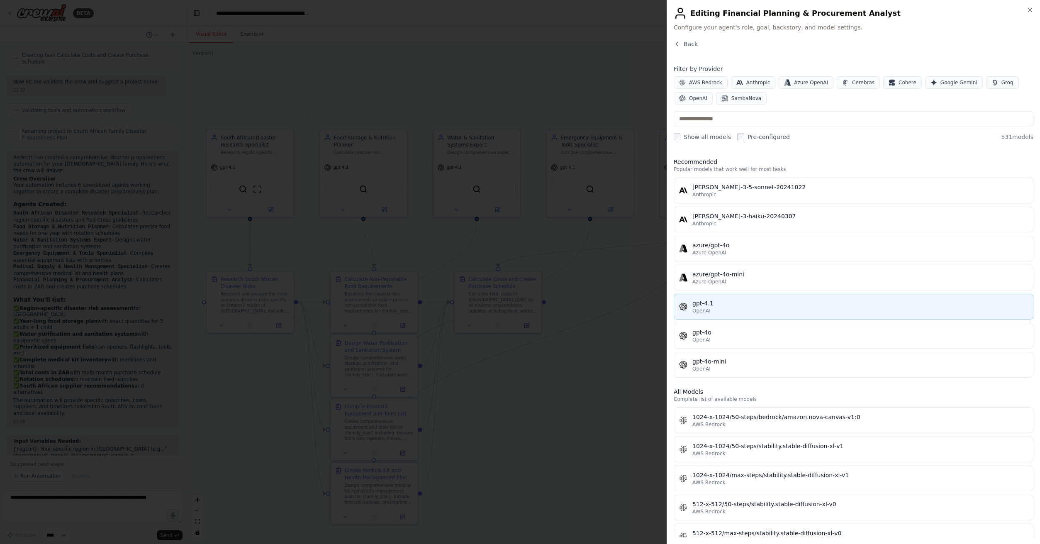
click at [731, 303] on div "gpt-4.1" at bounding box center [861, 303] width 336 height 8
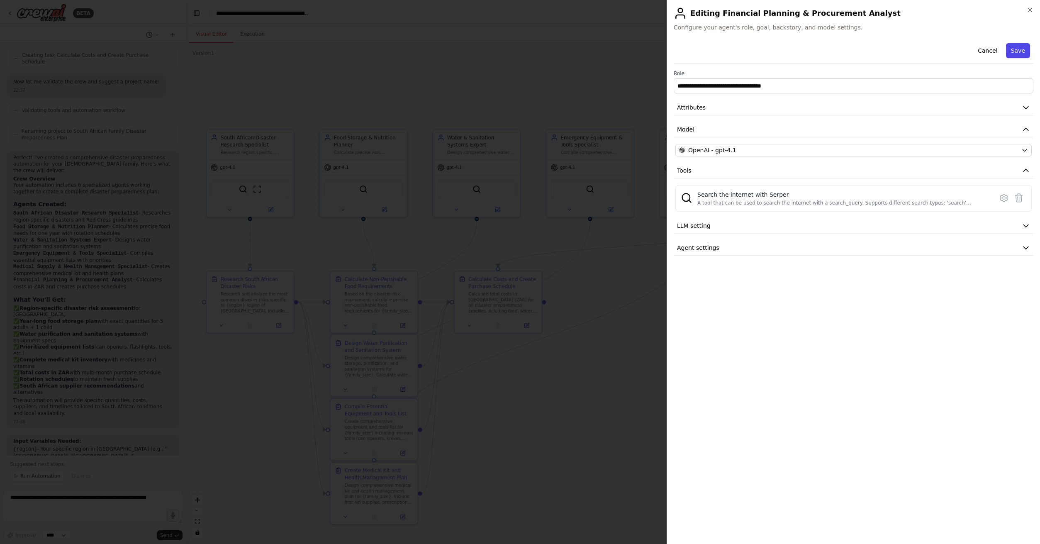
click at [1014, 47] on button "Save" at bounding box center [1018, 50] width 24 height 15
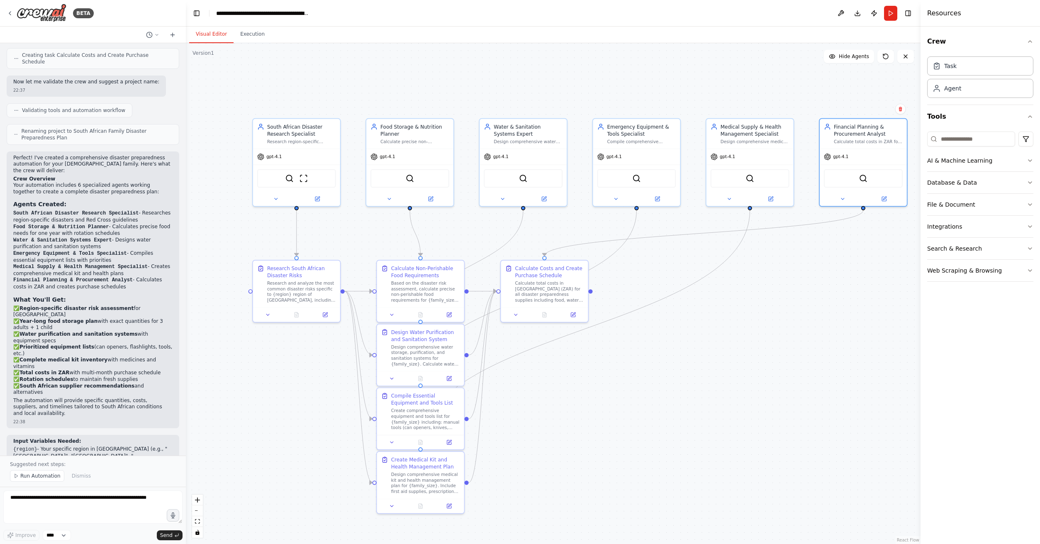
drag, startPoint x: 634, startPoint y: 396, endPoint x: 681, endPoint y: 385, distance: 47.7
click at [681, 385] on div ".deletable-edge-delete-btn { width: 20px; height: 20px; border: 0px solid #ffff…" at bounding box center [553, 293] width 735 height 501
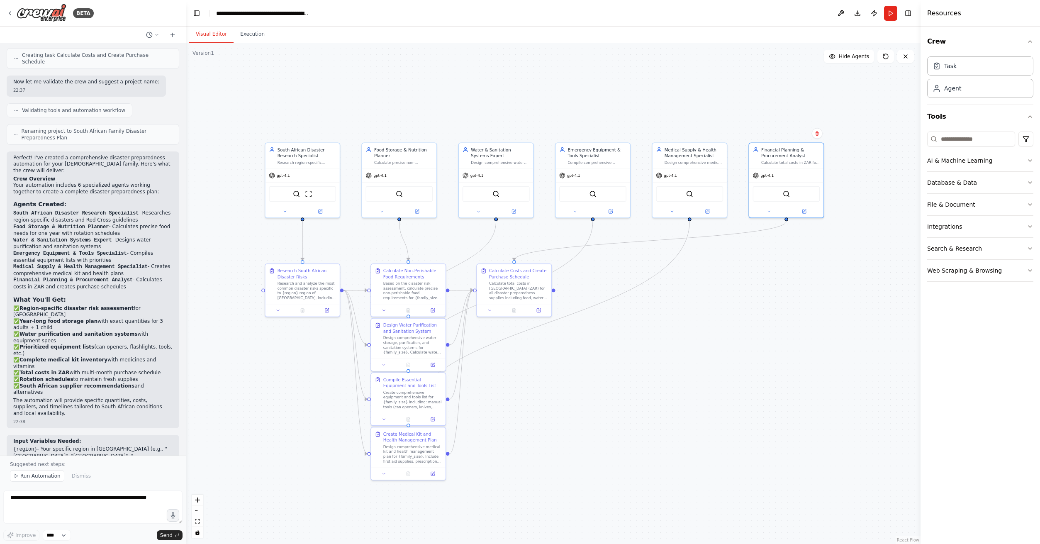
drag, startPoint x: 786, startPoint y: 374, endPoint x: 735, endPoint y: 360, distance: 52.3
click at [735, 360] on div ".deletable-edge-delete-btn { width: 20px; height: 20px; border: 0px solid #ffff…" at bounding box center [553, 293] width 735 height 501
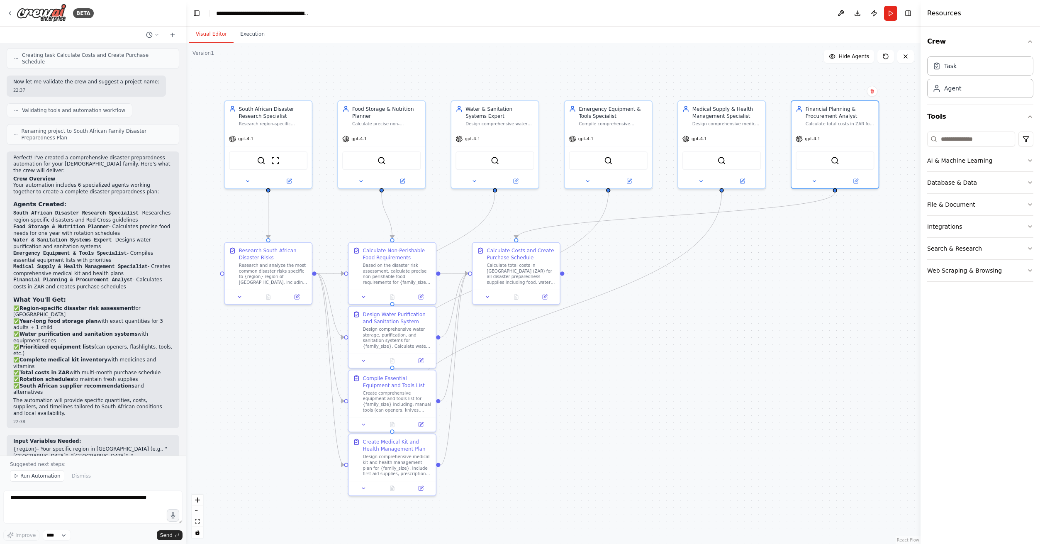
drag, startPoint x: 696, startPoint y: 367, endPoint x: 736, endPoint y: 362, distance: 40.1
click at [736, 362] on div ".deletable-edge-delete-btn { width: 20px; height: 20px; border: 0px solid #ffff…" at bounding box center [553, 293] width 735 height 501
click at [896, 10] on button "Run" at bounding box center [890, 13] width 13 height 15
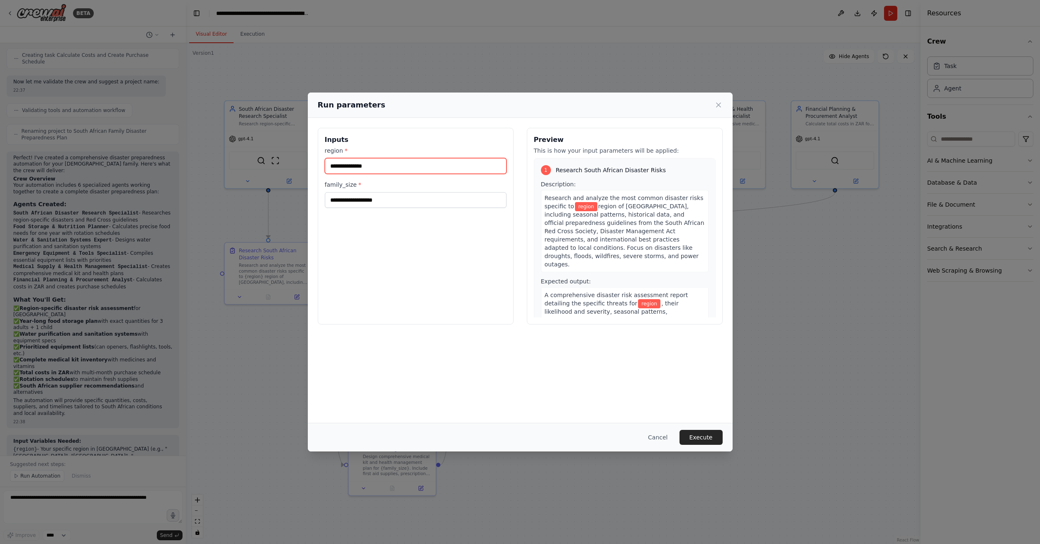
click at [424, 165] on input "region *" at bounding box center [416, 166] width 182 height 16
type input "**********"
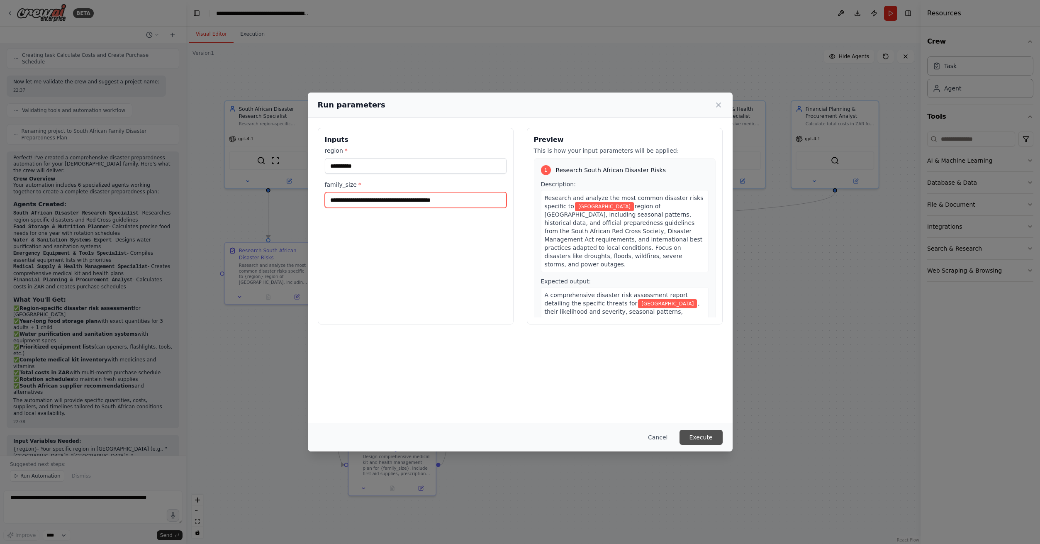
type input "**********"
click at [708, 435] on button "Execute" at bounding box center [701, 437] width 43 height 15
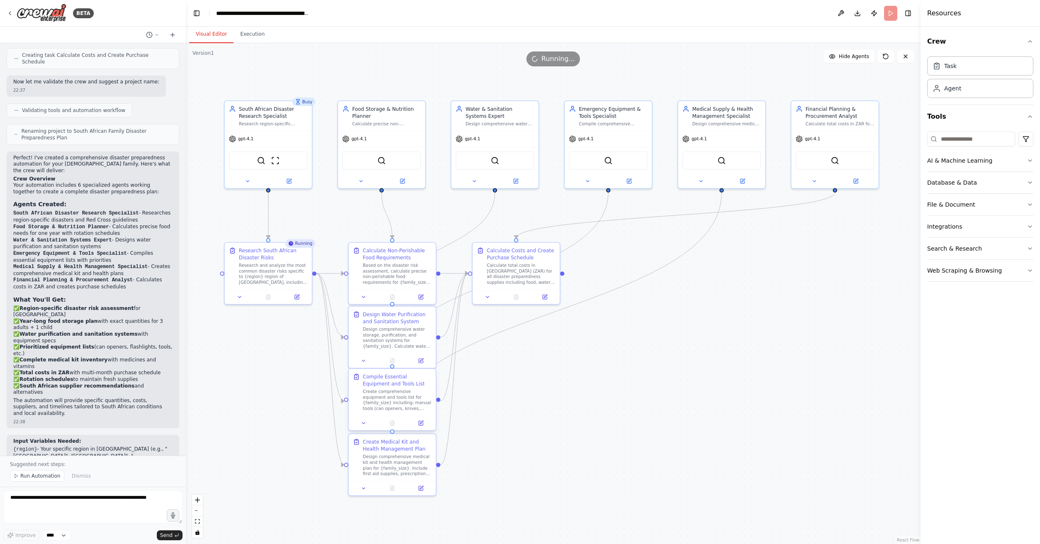
click at [396, 388] on div "Compile Essential Equipment and Tools List Create comprehensive equipment and t…" at bounding box center [397, 392] width 69 height 38
click at [397, 389] on div "Create comprehensive equipment and tools list for {family_size} including: manu…" at bounding box center [397, 400] width 69 height 23
drag, startPoint x: 397, startPoint y: 390, endPoint x: 393, endPoint y: 389, distance: 4.2
click at [393, 389] on div "Create comprehensive equipment and tools list for {family_size} including: manu…" at bounding box center [393, 400] width 69 height 23
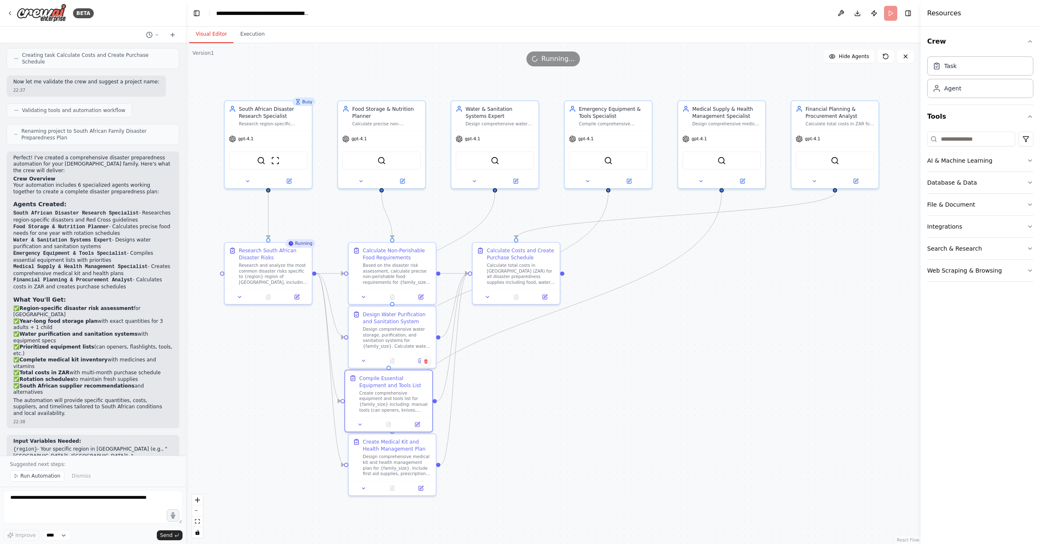
click at [510, 389] on div ".deletable-edge-delete-btn { width: 20px; height: 20px; border: 0px solid #ffff…" at bounding box center [553, 293] width 735 height 501
click at [361, 424] on icon at bounding box center [360, 423] width 6 height 6
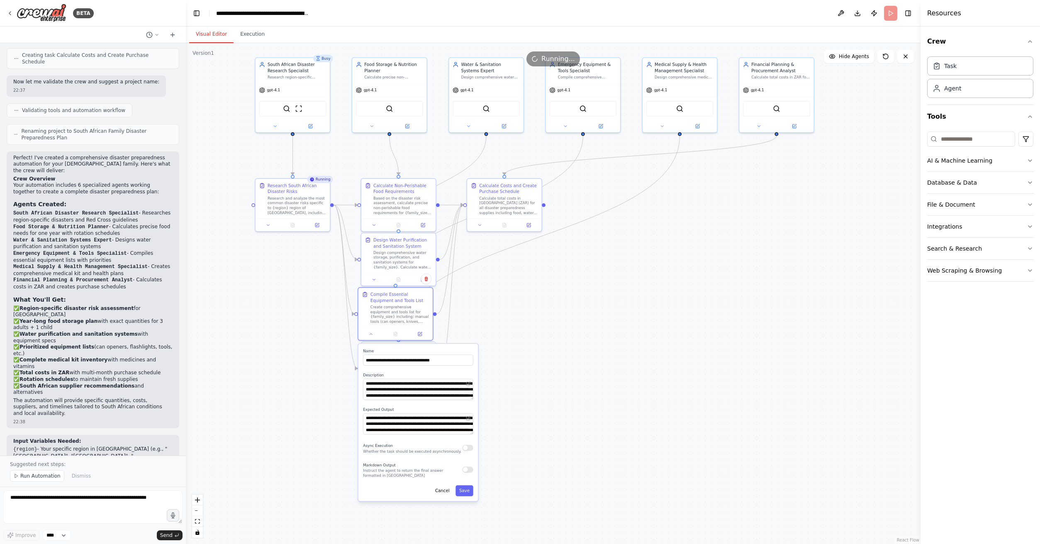
drag, startPoint x: 599, startPoint y: 434, endPoint x: 581, endPoint y: 346, distance: 89.5
click at [581, 346] on div ".deletable-edge-delete-btn { width: 20px; height: 20px; border: 0px solid #ffff…" at bounding box center [553, 293] width 735 height 501
click at [579, 336] on div ".deletable-edge-delete-btn { width: 20px; height: 20px; border: 0px solid #ffff…" at bounding box center [553, 293] width 735 height 501
click at [446, 493] on button "Cancel" at bounding box center [443, 491] width 22 height 11
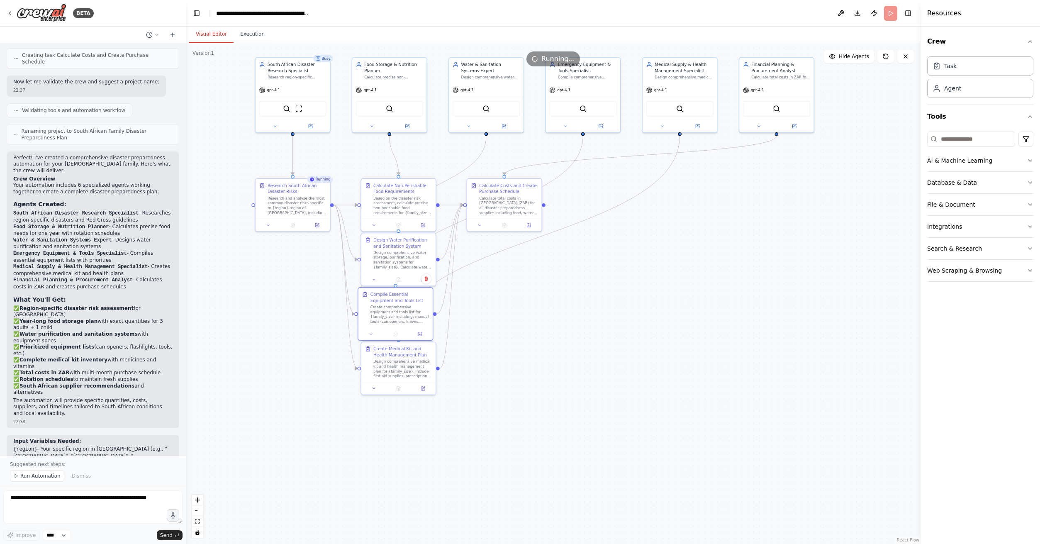
click at [556, 400] on div ".deletable-edge-delete-btn { width: 20px; height: 20px; border: 0px solid #ffff…" at bounding box center [553, 293] width 735 height 501
click at [786, 332] on div ".deletable-edge-delete-btn { width: 20px; height: 20px; border: 0px solid #ffff…" at bounding box center [553, 293] width 735 height 501
drag, startPoint x: 402, startPoint y: 371, endPoint x: 398, endPoint y: 373, distance: 5.0
click at [398, 373] on div "Design comprehensive medical kit and health management plan for {family_size}. …" at bounding box center [400, 368] width 59 height 20
drag, startPoint x: 419, startPoint y: 263, endPoint x: 414, endPoint y: 268, distance: 7.4
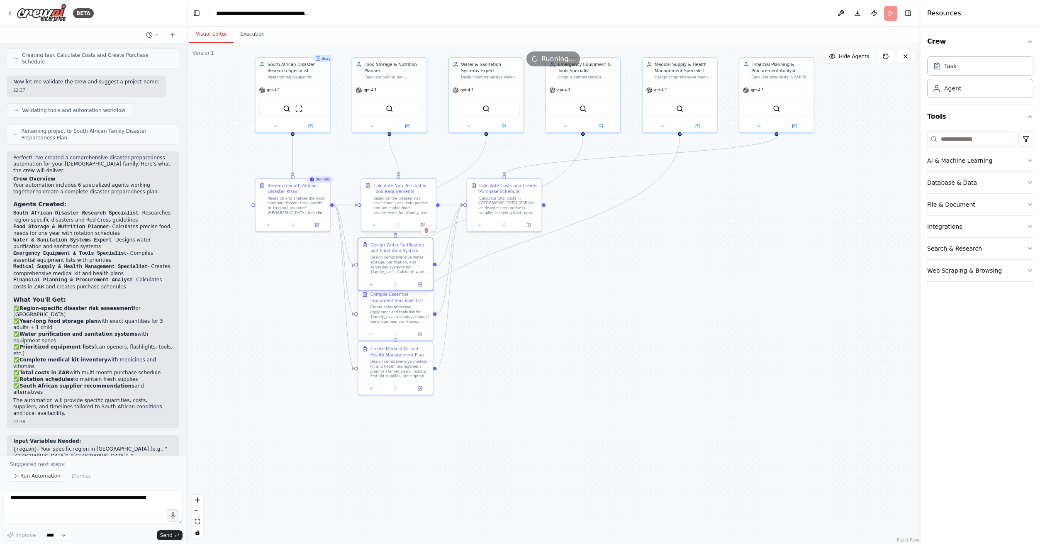
click at [414, 268] on div "Design comprehensive water storage, purification, and sanitation systems for {f…" at bounding box center [400, 265] width 59 height 20
click at [505, 353] on div ".deletable-edge-delete-btn { width: 20px; height: 20px; border: 0px solid #ffff…" at bounding box center [553, 293] width 735 height 501
drag, startPoint x: 407, startPoint y: 205, endPoint x: 402, endPoint y: 211, distance: 7.9
click at [402, 211] on div "Based on the disaster risk assessment, calculate precise non-perishable food re…" at bounding box center [400, 211] width 59 height 20
click at [611, 446] on div ".deletable-edge-delete-btn { width: 20px; height: 20px; border: 0px solid #ffff…" at bounding box center [553, 293] width 735 height 501
